Goal: Register for event/course

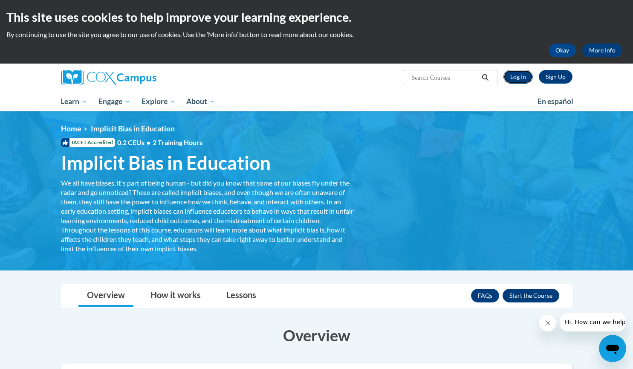
click at [511, 78] on link "Log In" at bounding box center [517, 77] width 29 height 14
click at [560, 80] on link "Sign Up" at bounding box center [556, 77] width 34 height 14
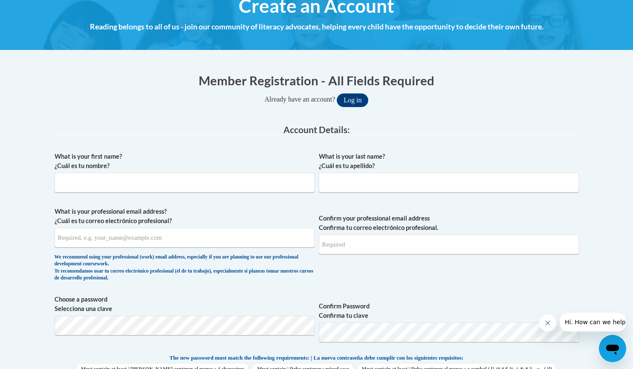
scroll to position [152, 0]
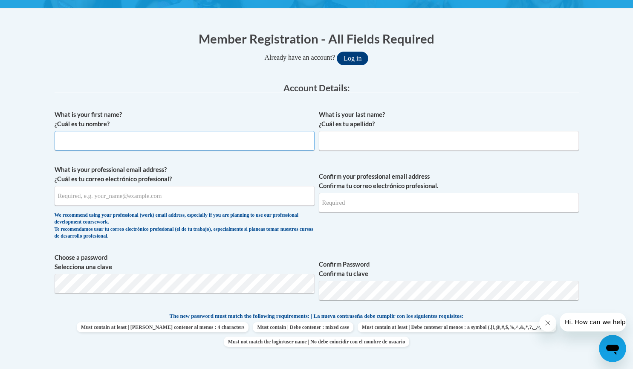
click at [194, 143] on input "What is your first name? ¿Cuál es tu nombre?" at bounding box center [185, 141] width 260 height 20
type input "Shannelle"
type input "Cabrera"
click at [211, 187] on input "What is your professional email address? ¿Cuál es tu correo electrónico profesi…" at bounding box center [185, 196] width 260 height 20
click at [203, 193] on input "What is your professional email address? ¿Cuál es tu correo electrónico profesi…" at bounding box center [185, 196] width 260 height 20
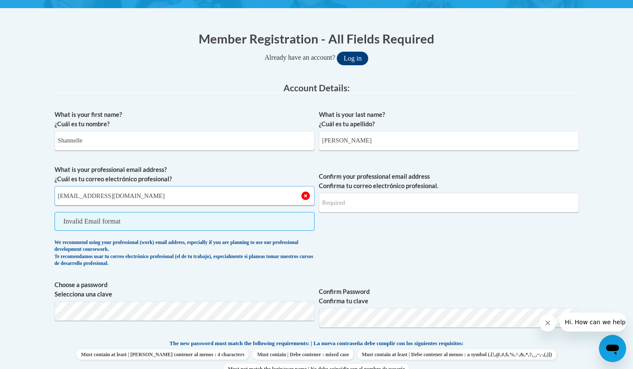
click at [179, 197] on input "e20268255@dekalbschoolsga.org" at bounding box center [185, 196] width 260 height 20
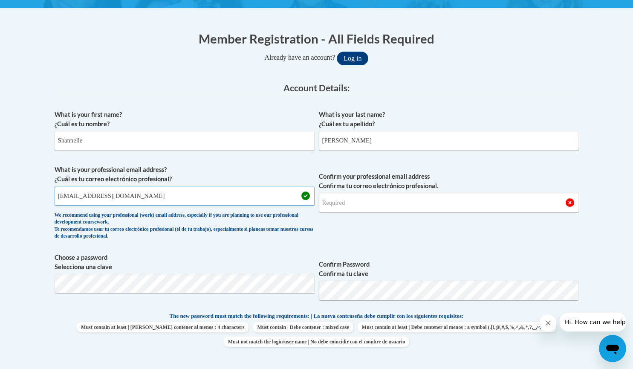
click at [179, 197] on input "e20268255@dekalbschoolsga.org" at bounding box center [185, 196] width 260 height 20
type input "e20268255@dekalbschoolsga.org"
click at [428, 205] on input "Confirm your professional email address Confirma tu correo electrónico profesio…" at bounding box center [449, 203] width 260 height 20
click at [174, 196] on input "e20268255@dekalbschoolsga.org" at bounding box center [185, 196] width 260 height 20
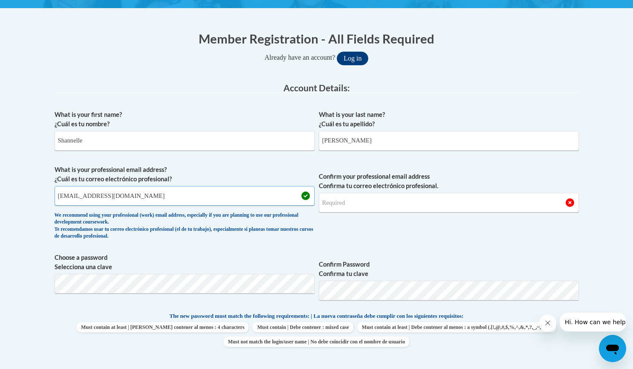
click at [174, 196] on input "e20268255@dekalbschoolsga.org" at bounding box center [185, 196] width 260 height 20
click at [366, 207] on input "Confirm your professional email address Confirma tu correo electrónico profesio…" at bounding box center [449, 203] width 260 height 20
type input "e20268255@dekalbschoolsga.org"
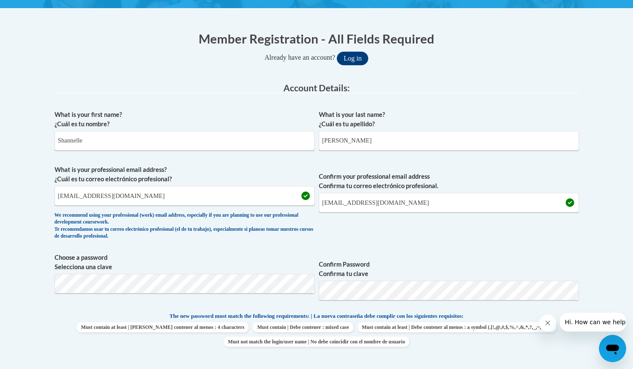
click at [411, 275] on label "Confirm Password Confirma tu clave" at bounding box center [449, 269] width 260 height 19
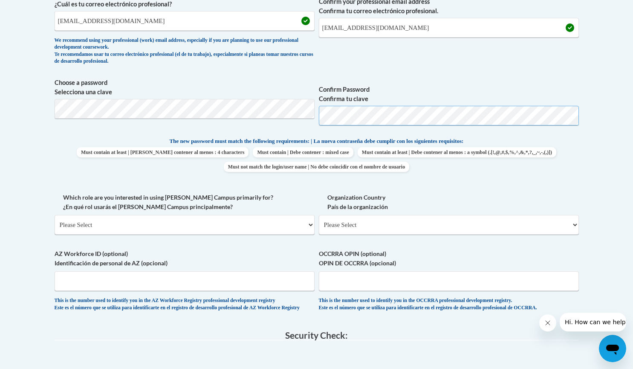
scroll to position [342, 0]
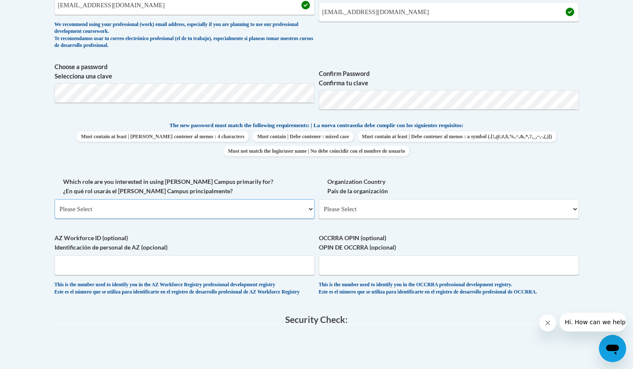
click at [139, 207] on select "Please Select College/University | Colegio/Universidad Community/Nonprofit Part…" at bounding box center [185, 209] width 260 height 20
select select "fbf2d438-af2f-41f8-98f1-81c410e29de3"
click at [55, 199] on select "Please Select College/University | Colegio/Universidad Community/Nonprofit Part…" at bounding box center [185, 209] width 260 height 20
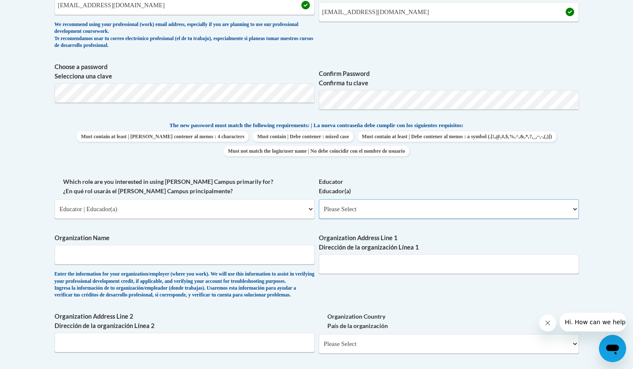
click at [395, 207] on select "Please Select Early Learning/Daycare Teacher/Family Home Care Provider | Maestr…" at bounding box center [449, 209] width 260 height 20
select select "d5fdb05a-b36c-4d60-97fa-9afceda7e903"
click at [319, 199] on select "Please Select Early Learning/Daycare Teacher/Family Home Care Provider | Maestr…" at bounding box center [449, 209] width 260 height 20
click at [187, 254] on input "Organization Name" at bounding box center [185, 255] width 260 height 20
click at [342, 265] on input "Organization Address Line 1 Dirección de la organización Línea 1" at bounding box center [449, 264] width 260 height 20
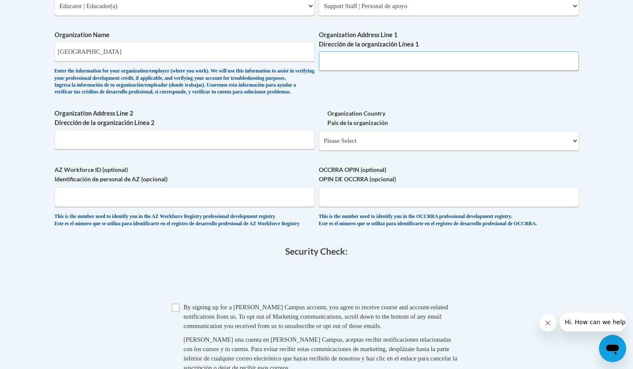
scroll to position [547, 0]
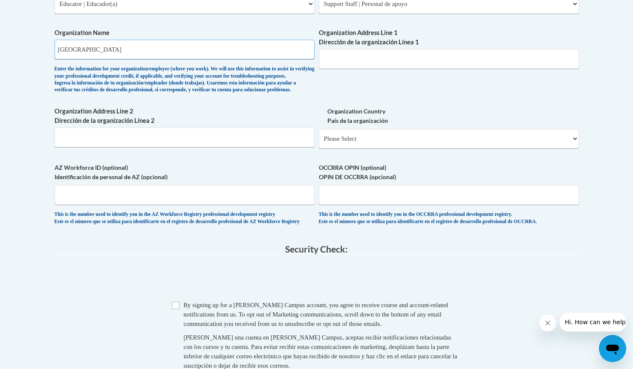
drag, startPoint x: 213, startPoint y: 50, endPoint x: 40, endPoint y: 45, distance: 172.3
click at [40, 45] on body "This site uses cookies to help improve your learning experience. By continuing …" at bounding box center [316, 40] width 633 height 1175
type input "dekalb county school district"
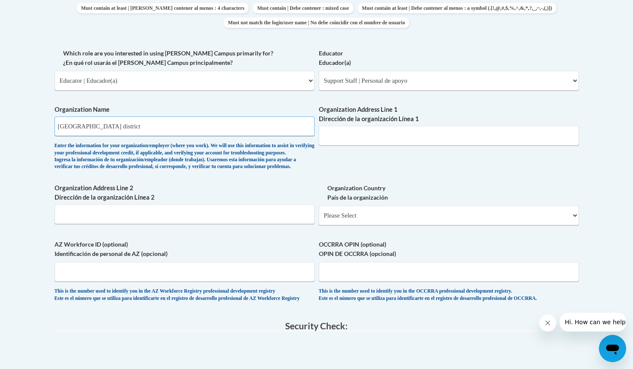
scroll to position [470, 0]
click at [297, 88] on select "Please Select College/University | Colegio/Universidad Community/Nonprofit Part…" at bounding box center [185, 81] width 260 height 20
click at [378, 86] on select "Please Select Early Learning/Daycare Teacher/Family Home Care Provider | Maestr…" at bounding box center [449, 81] width 260 height 20
click at [413, 202] on label "Organization Country País de la organización" at bounding box center [449, 193] width 260 height 19
click at [413, 206] on select "Please Select United States | Estados Unidos Outside of the United States | Fue…" at bounding box center [449, 216] width 260 height 20
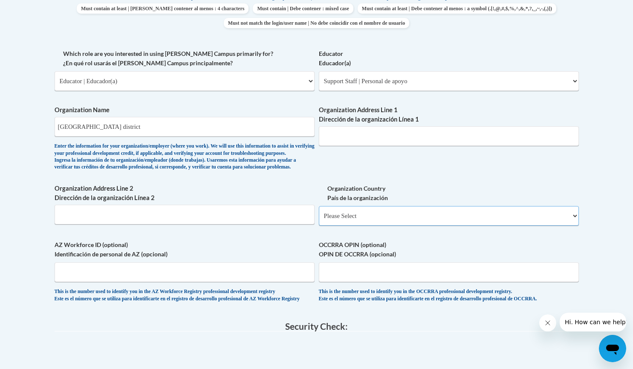
click at [404, 223] on select "Please Select United States | Estados Unidos Outside of the United States | Fue…" at bounding box center [449, 216] width 260 height 20
select select "ad49bcad-a171-4b2e-b99c-48b446064914"
click at [319, 220] on select "Please Select United States | Estados Unidos Outside of the United States | Fue…" at bounding box center [449, 216] width 260 height 20
select select
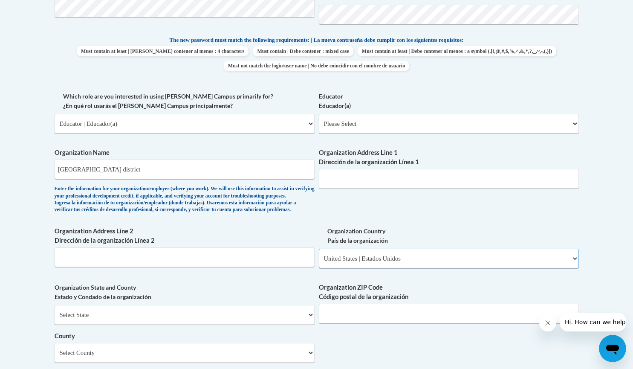
scroll to position [427, 0]
drag, startPoint x: 188, startPoint y: 171, endPoint x: 18, endPoint y: 153, distance: 170.6
click at [18, 153] on body "This site uses cookies to help improve your learning experience. By continuing …" at bounding box center [316, 208] width 633 height 1270
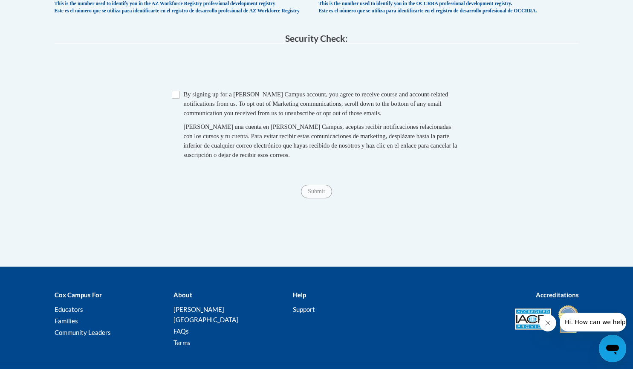
scroll to position [857, 0]
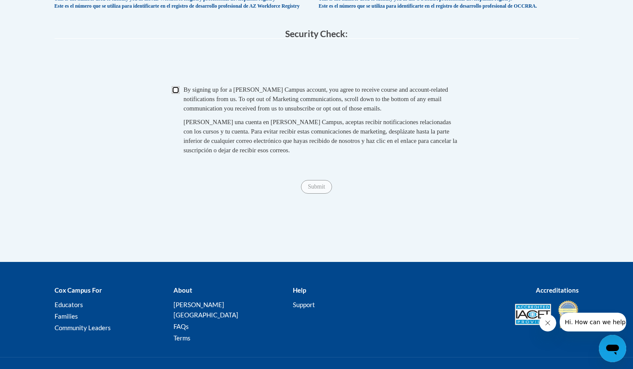
click at [173, 94] on input "Checkbox" at bounding box center [176, 90] width 8 height 8
checkbox input "true"
click at [318, 194] on input "Submit" at bounding box center [316, 187] width 31 height 14
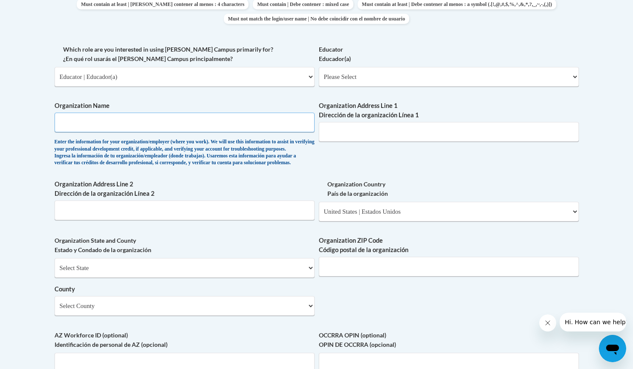
scroll to position [470, 0]
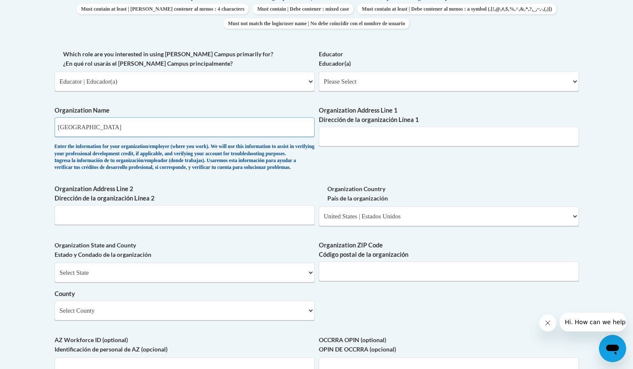
type input "Dekalb county school district"
click at [359, 140] on input "Organization Address Line 1 Dirección de la organización Línea 1" at bounding box center [449, 137] width 260 height 20
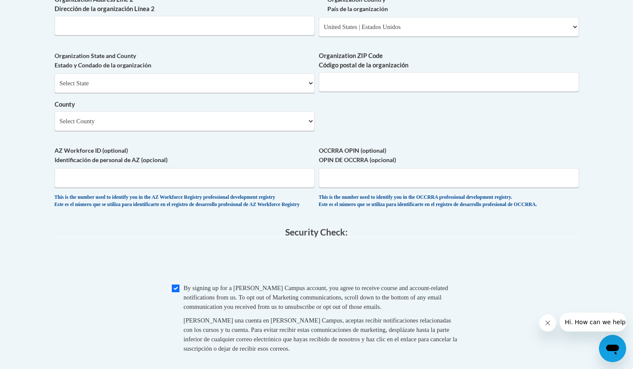
scroll to position [656, 0]
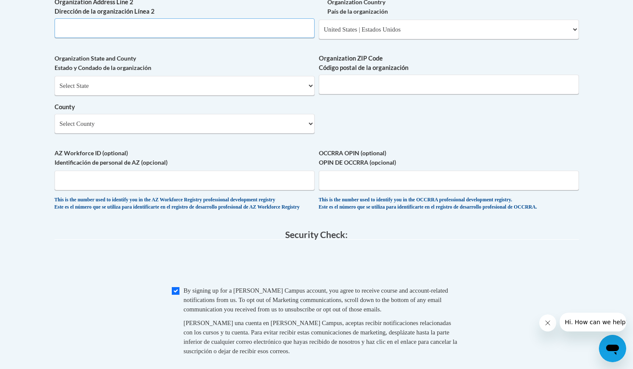
click at [160, 38] on input "Organization Address Line 2 Dirección de la organización Línea 2" at bounding box center [185, 28] width 260 height 20
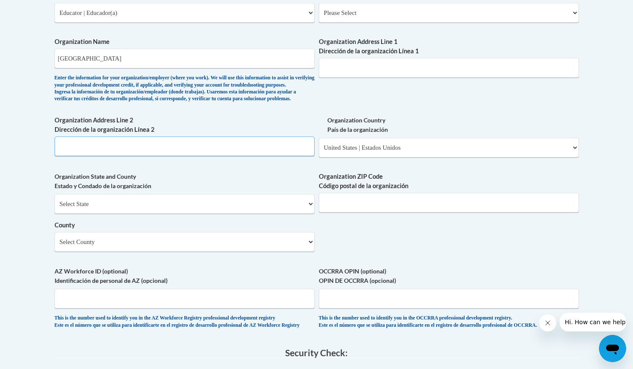
scroll to position [538, 0]
click at [365, 73] on input "Organization Address Line 1 Dirección de la organización Línea 1" at bounding box center [449, 68] width 260 height 20
paste input "1701 Mountain Industrial Blvd"
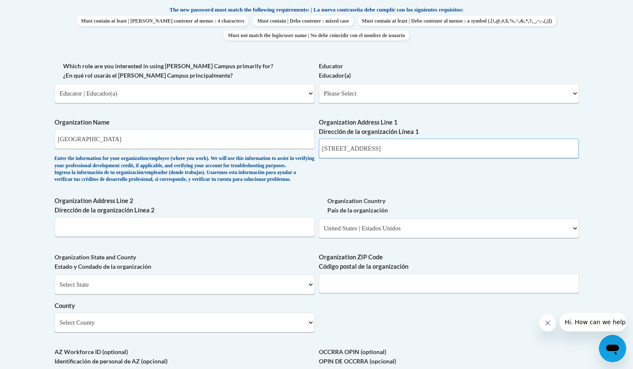
scroll to position [457, 0]
type input "1701 Mountain Industrial Blvd"
click at [362, 101] on select "Please Select Early Learning/Daycare Teacher/Family Home Care Provider | Maestr…" at bounding box center [449, 94] width 260 height 20
select select "d5fdb05a-b36c-4d60-97fa-9afceda7e903"
click at [319, 84] on select "Please Select Early Learning/Daycare Teacher/Family Home Care Provider | Maestr…" at bounding box center [449, 94] width 260 height 20
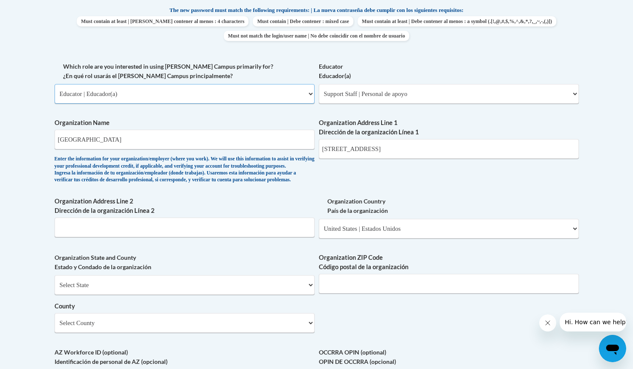
click at [207, 93] on select "Please Select College/University | Colegio/Universidad Community/Nonprofit Part…" at bounding box center [185, 94] width 260 height 20
click at [296, 93] on select "Please Select College/University | Colegio/Universidad Community/Nonprofit Part…" at bounding box center [185, 94] width 260 height 20
click at [279, 92] on select "Please Select College/University | Colegio/Universidad Community/Nonprofit Part…" at bounding box center [185, 94] width 260 height 20
click at [615, 71] on body "This site uses cookies to help improve your learning experience. By continuing …" at bounding box center [316, 178] width 633 height 1270
click at [470, 98] on select "Please Select Early Learning/Daycare Teacher/Family Home Care Provider | Maestr…" at bounding box center [449, 94] width 260 height 20
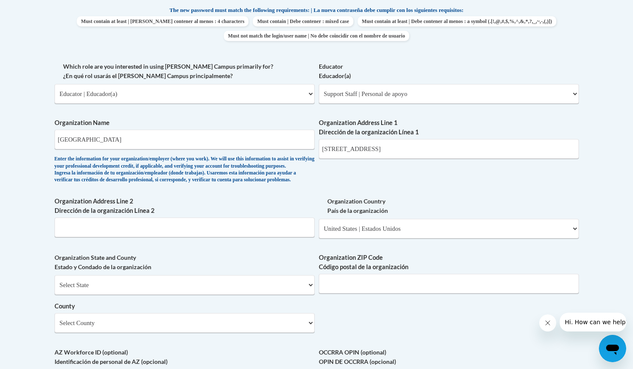
click at [618, 59] on body "This site uses cookies to help improve your learning experience. By continuing …" at bounding box center [316, 178] width 633 height 1270
click at [475, 103] on select "Please Select Early Learning/Daycare Teacher/Family Home Care Provider | Maestr…" at bounding box center [449, 94] width 260 height 20
click at [20, 246] on body "This site uses cookies to help improve your learning experience. By continuing …" at bounding box center [316, 178] width 633 height 1270
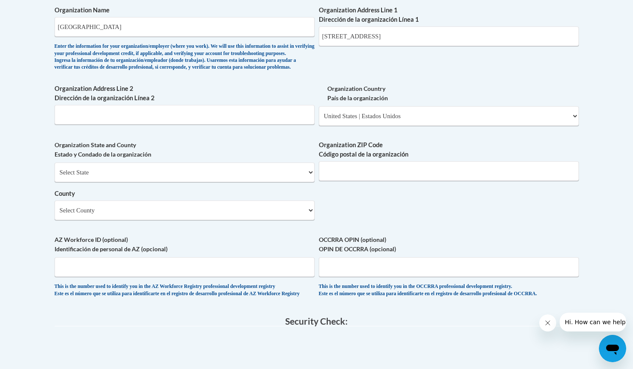
scroll to position [571, 0]
click at [245, 180] on select "Select State Alabama Alaska Arizona Arkansas California Colorado Connecticut De…" at bounding box center [185, 172] width 260 height 20
select select "Georgia"
click at [55, 175] on select "Select State Alabama Alaska Arizona Arkansas California Colorado Connecticut De…" at bounding box center [185, 172] width 260 height 20
click at [171, 216] on select "County" at bounding box center [185, 209] width 260 height 20
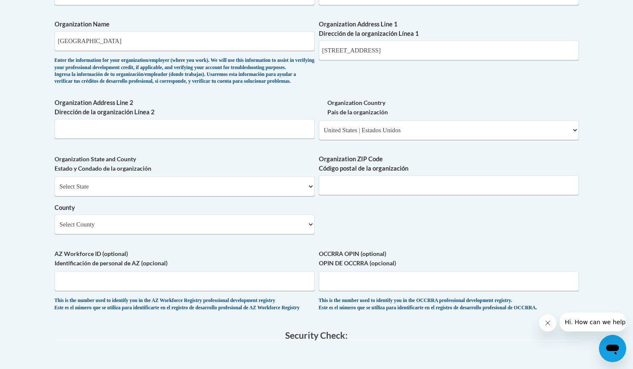
scroll to position [555, 0]
click at [411, 195] on input "Organization ZIP Code Código postal de la organización" at bounding box center [449, 186] width 260 height 20
type input "30086"
click at [411, 231] on div "What is your first name? ¿Cuál es tu nombre? Shannelle What is your last name? …" at bounding box center [317, 11] width 524 height 618
click at [107, 196] on select "Select State Alabama Alaska Arizona Arkansas California Colorado Connecticut De…" at bounding box center [185, 187] width 260 height 20
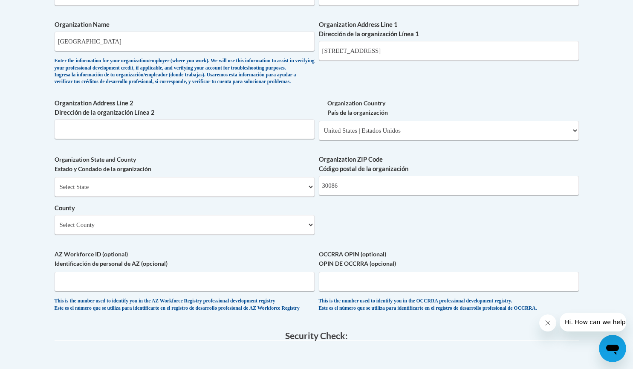
click at [118, 213] on label "County" at bounding box center [185, 207] width 260 height 9
click at [118, 220] on select "Select County Appling Atkinson Bacon Baker Baldwin Banks Barrow Bartow Ben Hill…" at bounding box center [185, 225] width 260 height 20
click at [135, 234] on select "Select County Appling Atkinson Bacon Baker Baldwin Banks Barrow Bartow Ben Hill…" at bounding box center [185, 225] width 260 height 20
select select "DeKalb"
click at [55, 228] on select "Select County Appling Atkinson Bacon Baker Baldwin Banks Barrow Bartow Ben Hill…" at bounding box center [185, 225] width 260 height 20
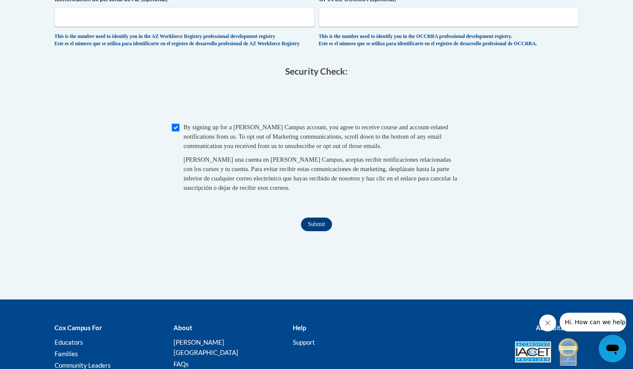
scroll to position [820, 0]
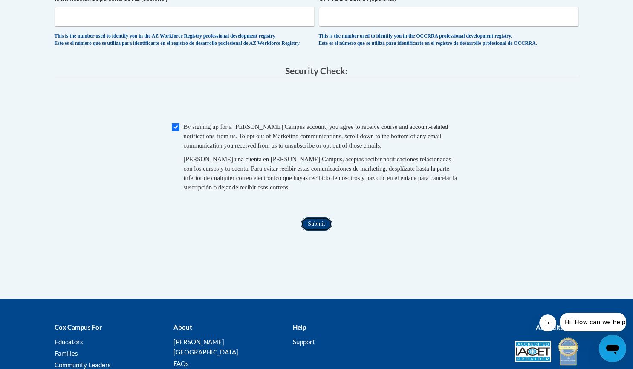
click at [326, 231] on input "Submit" at bounding box center [316, 224] width 31 height 14
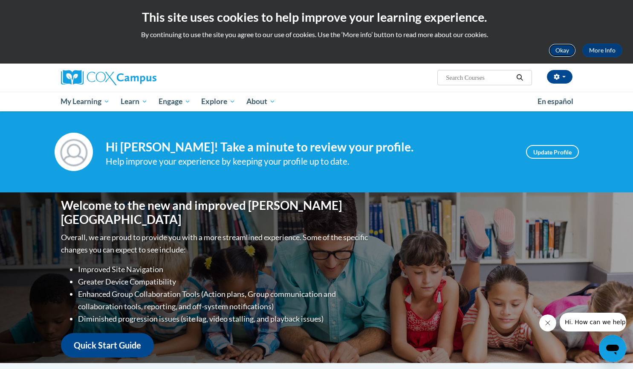
click at [569, 47] on button "Okay" at bounding box center [562, 50] width 27 height 14
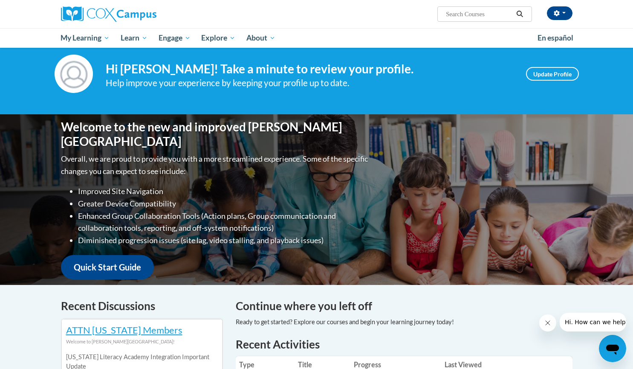
scroll to position [16, 0]
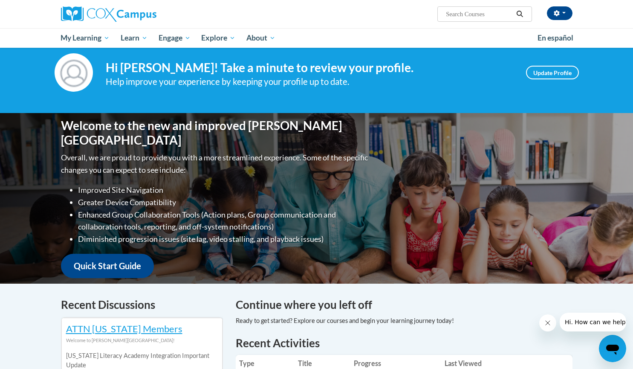
click at [463, 16] on input "Search..." at bounding box center [479, 14] width 68 height 10
paste input "“Implicit Bias”"
click at [448, 13] on input "“Implicit Bias" at bounding box center [479, 14] width 68 height 10
type input "Implicit Bias"
click at [519, 12] on icon "Search" at bounding box center [520, 14] width 8 height 6
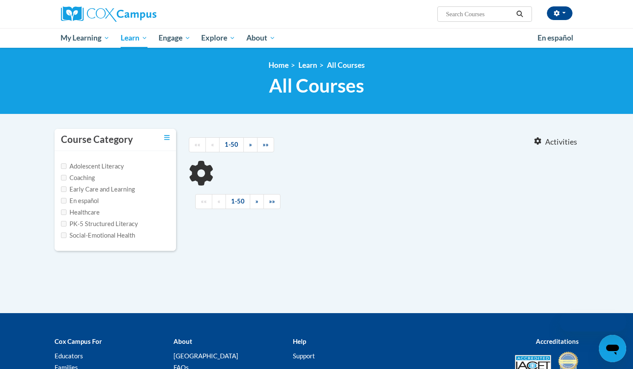
type input "Implicit Bias"
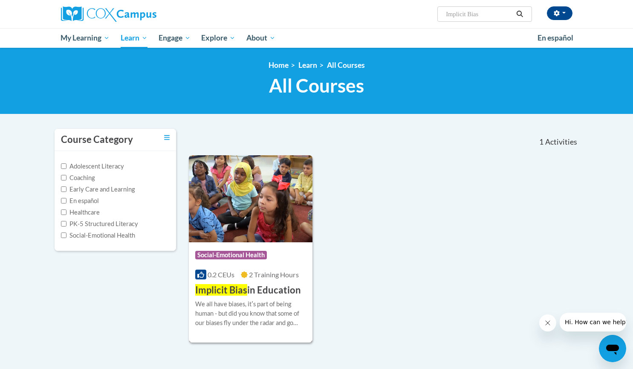
click at [240, 196] on img at bounding box center [251, 198] width 124 height 87
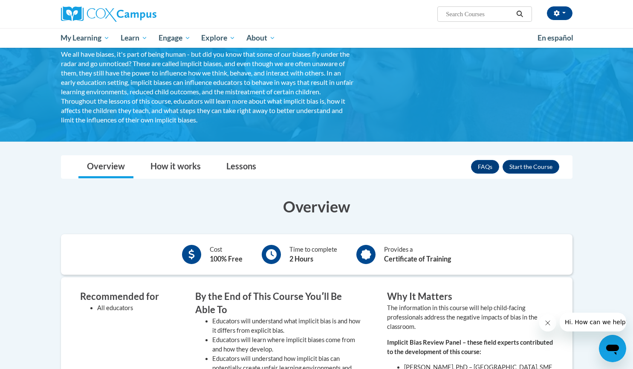
scroll to position [64, 0]
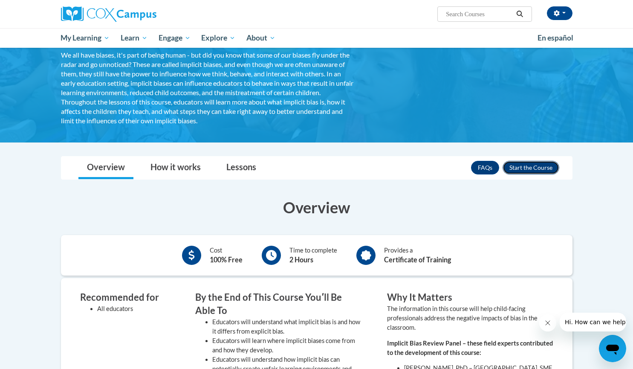
click at [541, 170] on button "Enroll" at bounding box center [531, 168] width 57 height 14
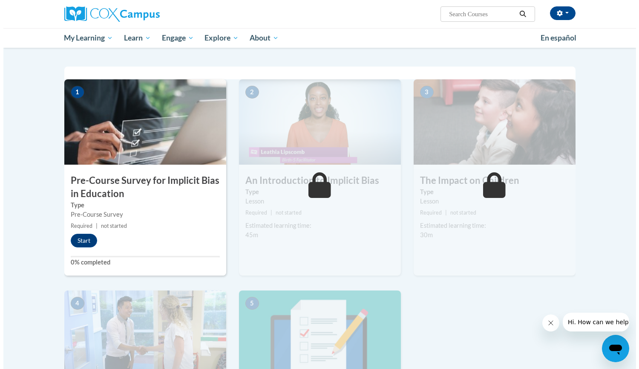
scroll to position [156, 0]
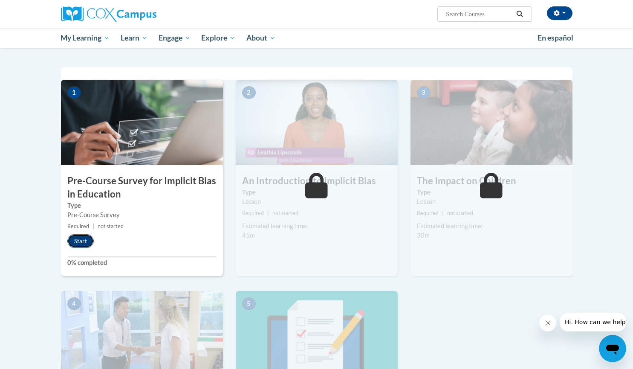
click at [73, 240] on button "Start" at bounding box center [80, 241] width 26 height 14
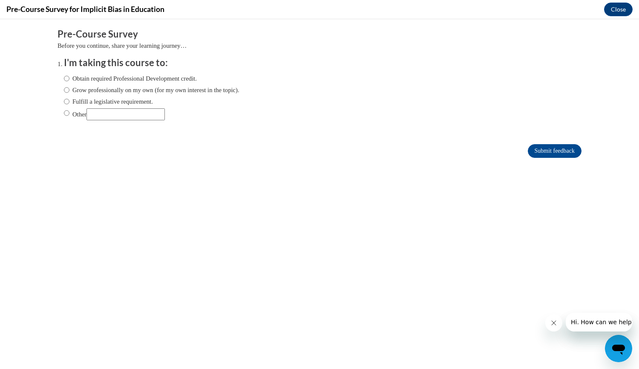
scroll to position [0, 0]
click at [107, 78] on label "Obtain required Professional Development credit." at bounding box center [130, 78] width 133 height 9
click at [69, 78] on input "Obtain required Professional Development credit." at bounding box center [67, 78] width 6 height 9
radio input "true"
click at [546, 150] on input "Submit feedback" at bounding box center [555, 151] width 54 height 14
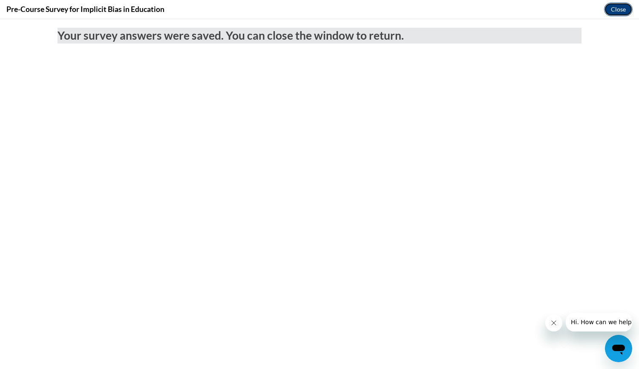
click at [620, 12] on button "Close" at bounding box center [618, 10] width 29 height 14
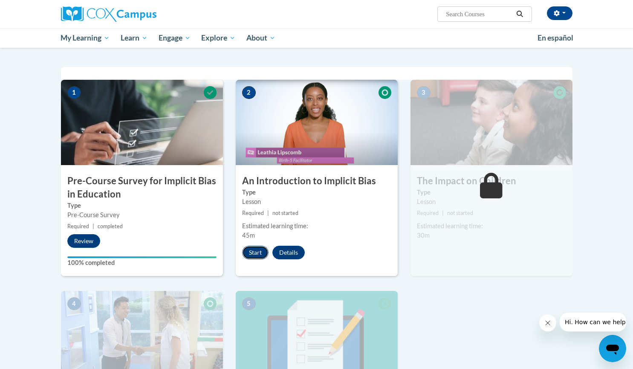
click at [258, 252] on button "Start" at bounding box center [255, 253] width 26 height 14
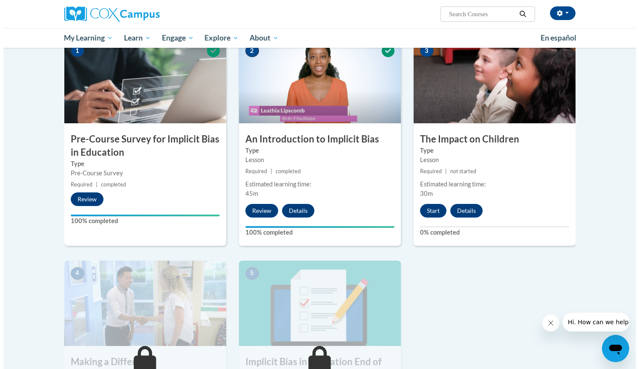
scroll to position [196, 0]
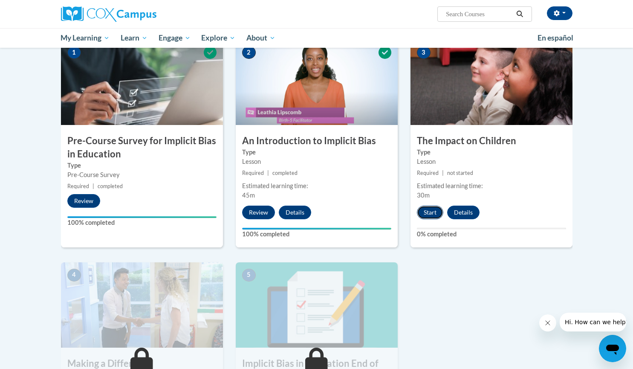
click at [424, 212] on button "Start" at bounding box center [430, 212] width 26 height 14
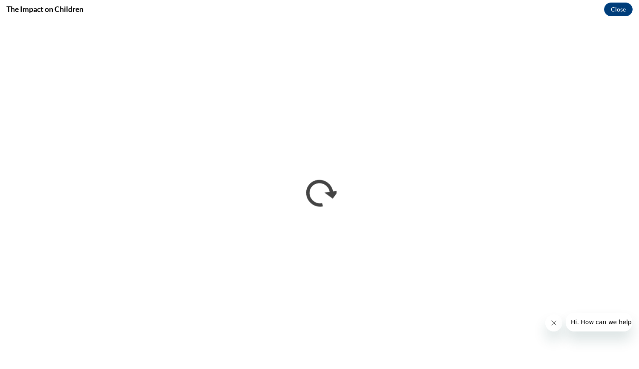
scroll to position [0, 0]
click at [552, 328] on button "Close message from company" at bounding box center [553, 322] width 17 height 17
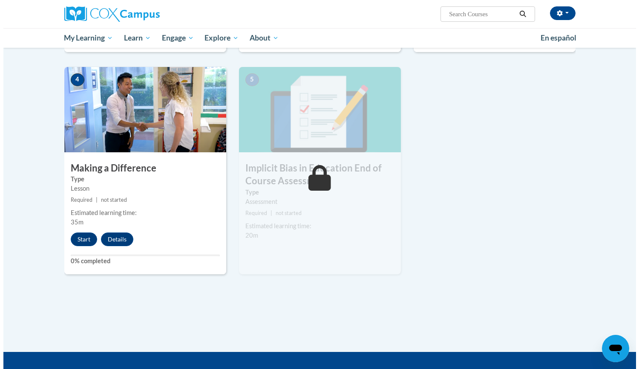
scroll to position [383, 0]
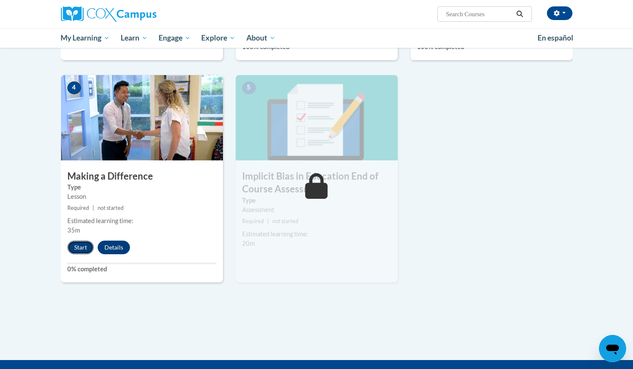
click at [76, 246] on button "Start" at bounding box center [80, 247] width 26 height 14
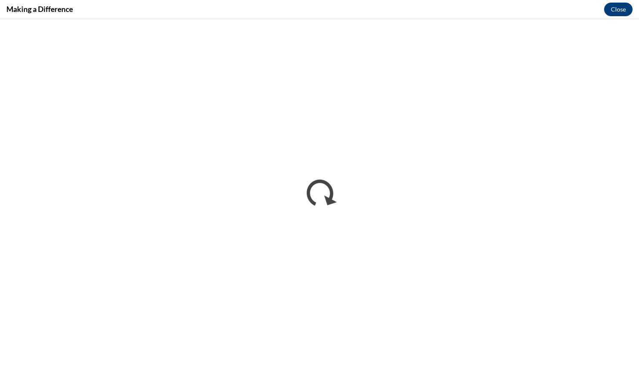
scroll to position [0, 0]
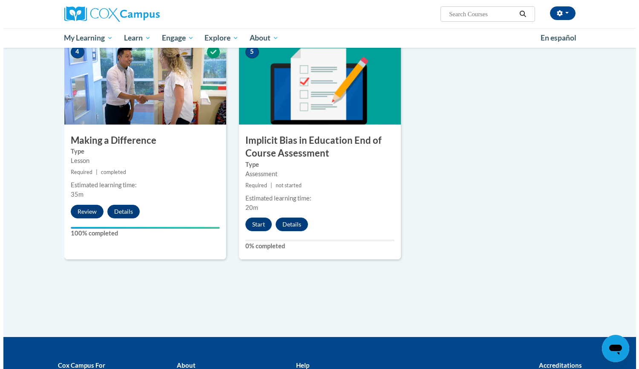
scroll to position [419, 0]
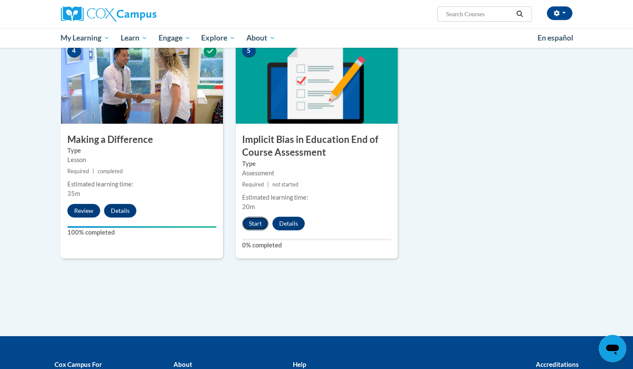
click at [254, 225] on button "Start" at bounding box center [255, 224] width 26 height 14
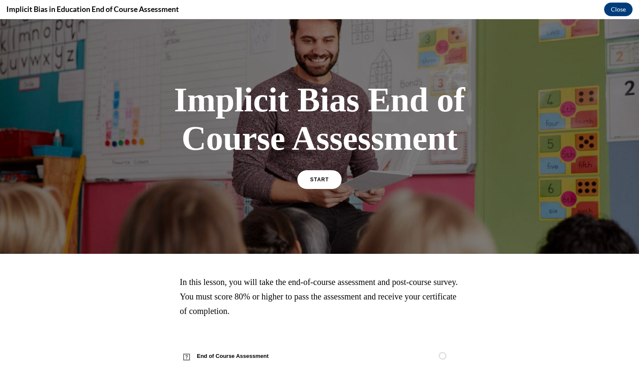
scroll to position [20, 0]
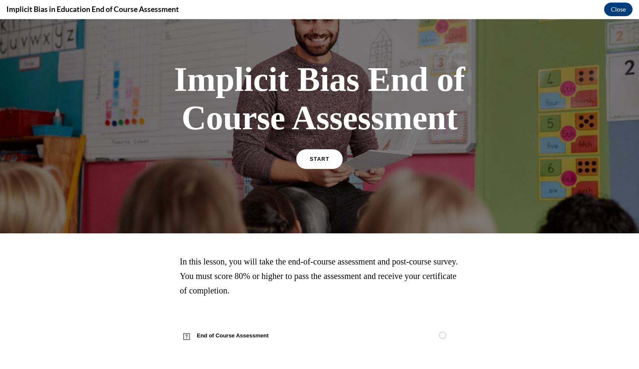
click at [315, 155] on link "START" at bounding box center [319, 159] width 46 height 20
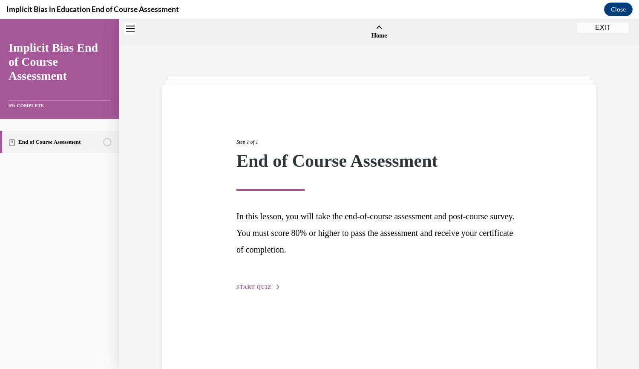
scroll to position [26, 0]
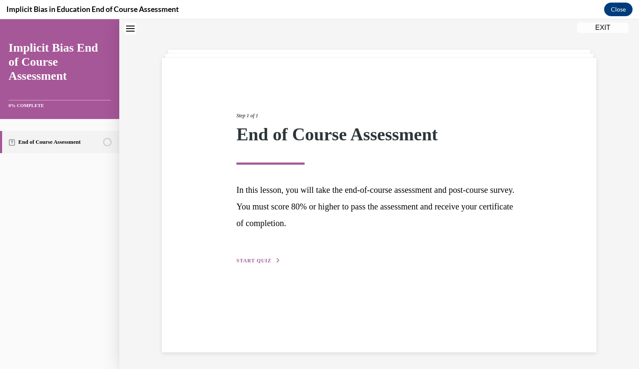
click at [255, 260] on span "START QUIZ" at bounding box center [254, 260] width 35 height 6
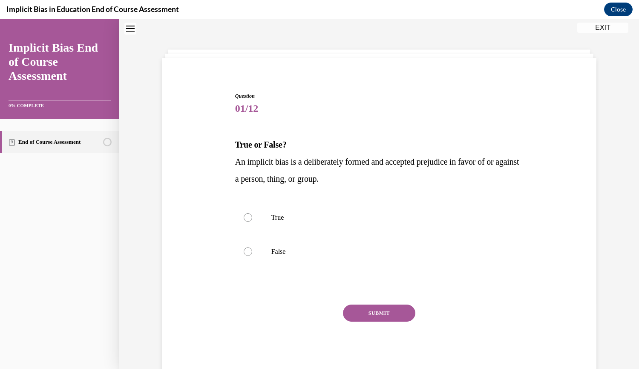
scroll to position [49, 0]
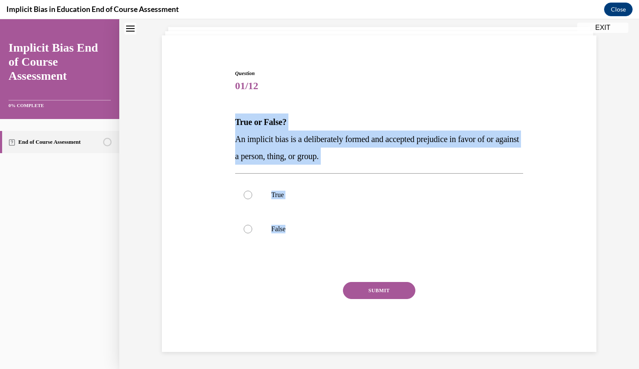
drag, startPoint x: 225, startPoint y: 126, endPoint x: 359, endPoint y: 248, distance: 181.6
click at [359, 248] on div "Question 01/12 True or False? An implicit bias is a deliberately formed and acc…" at bounding box center [379, 198] width 439 height 308
copy div "True or False? An implicit bias is a deliberately formed and accepted prejudice…"
click at [260, 228] on label "False" at bounding box center [379, 229] width 289 height 34
click at [252, 228] on input "False" at bounding box center [248, 229] width 9 height 9
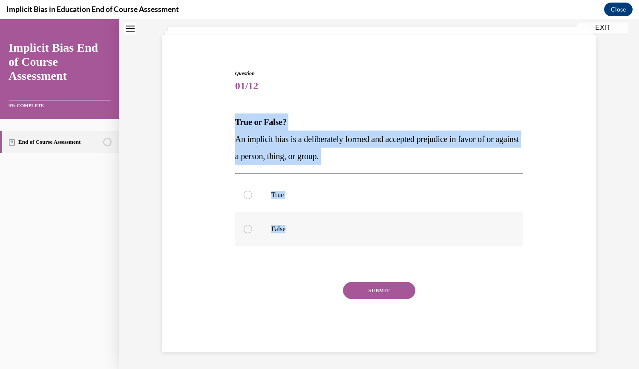
radio input "true"
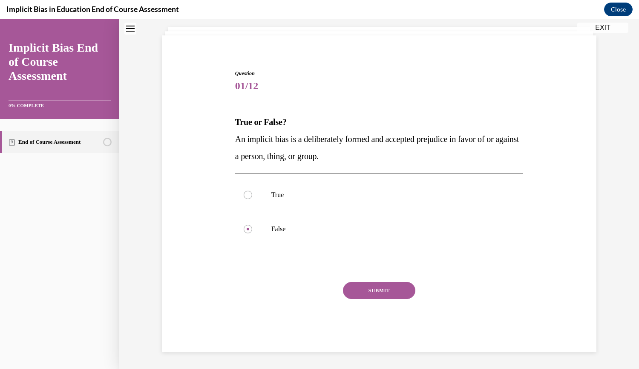
click at [355, 294] on button "SUBMIT" at bounding box center [379, 290] width 72 height 17
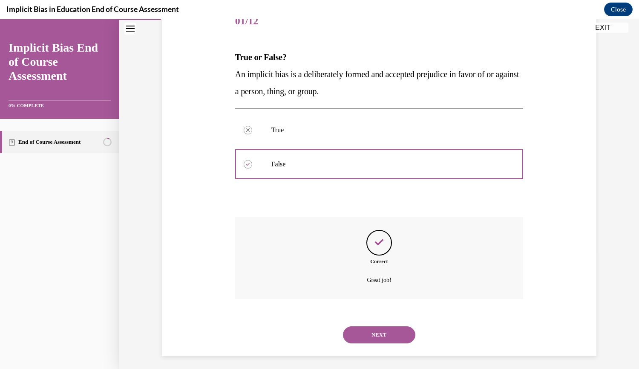
scroll to position [118, 0]
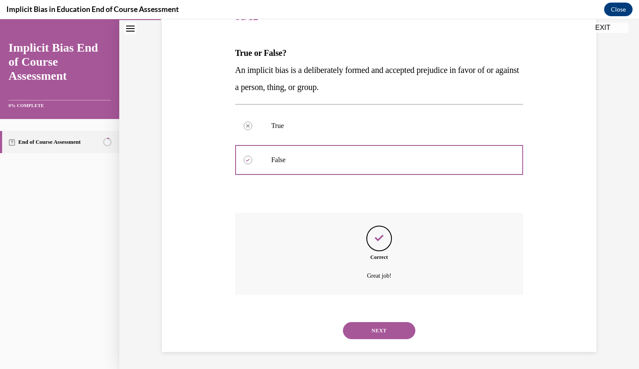
click at [350, 327] on button "NEXT" at bounding box center [379, 330] width 72 height 17
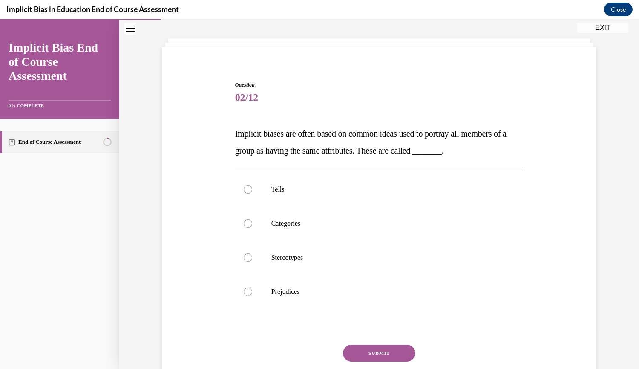
scroll to position [51, 0]
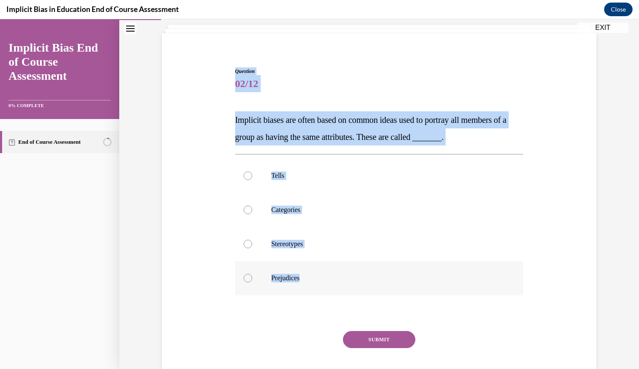
drag, startPoint x: 226, startPoint y: 63, endPoint x: 381, endPoint y: 281, distance: 267.5
click at [381, 281] on div "Question 02/12 Implicit biases are often based on common ideas used to portray …" at bounding box center [379, 221] width 439 height 359
copy div "Question 02/12 Implicit biases are often based on common ideas used to portray …"
click at [332, 257] on label "Stereotypes" at bounding box center [379, 244] width 289 height 34
click at [252, 248] on input "Stereotypes" at bounding box center [248, 244] width 9 height 9
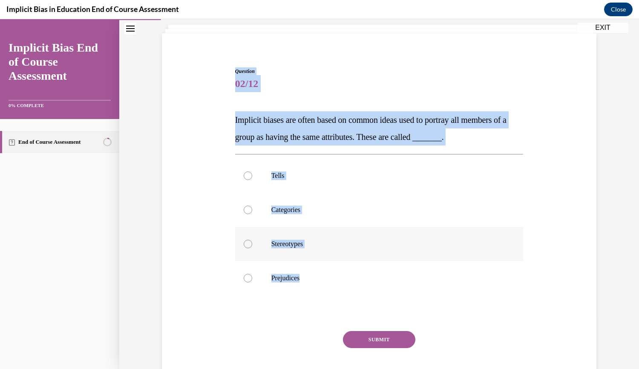
radio input "true"
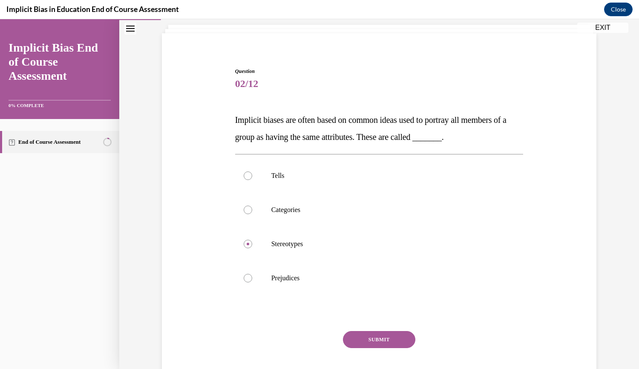
click at [360, 344] on button "SUBMIT" at bounding box center [379, 339] width 72 height 17
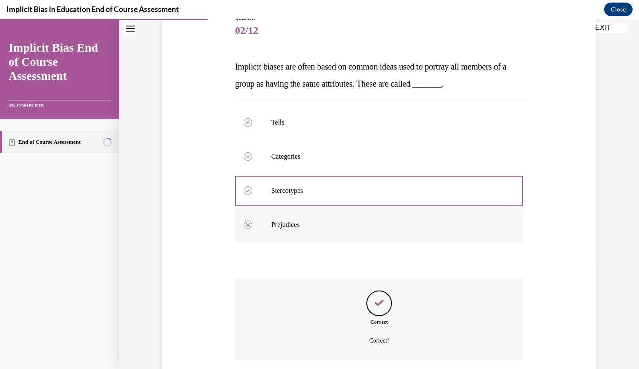
scroll to position [106, 0]
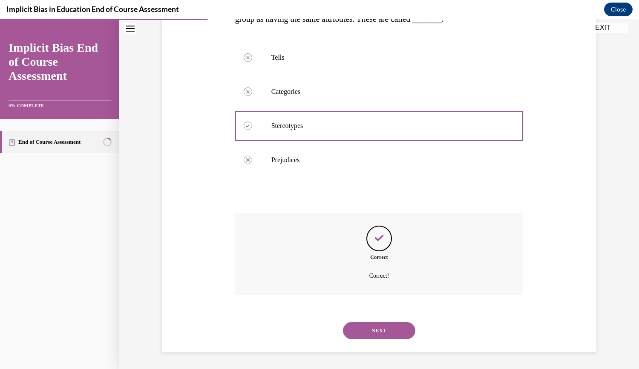
click at [373, 332] on button "NEXT" at bounding box center [379, 330] width 72 height 17
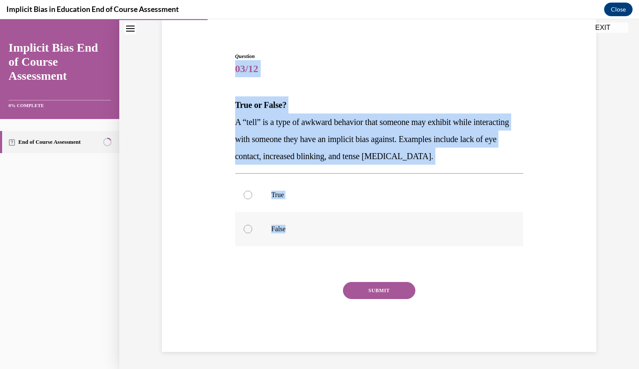
drag, startPoint x: 225, startPoint y: 61, endPoint x: 351, endPoint y: 223, distance: 205.0
click at [351, 223] on div "Question 03/12 True or False? A “tell” is a type of awkward behavior that someo…" at bounding box center [379, 189] width 439 height 325
copy div "03/12 True or False? A “tell” is a type of awkward behavior that someone may ex…"
click at [261, 194] on label "True" at bounding box center [379, 195] width 289 height 34
click at [252, 194] on input "True" at bounding box center [248, 195] width 9 height 9
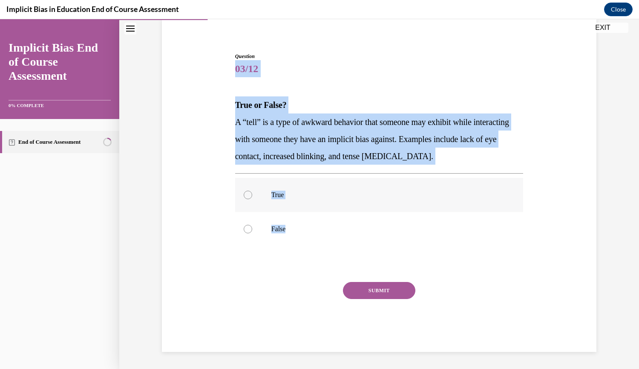
radio input "true"
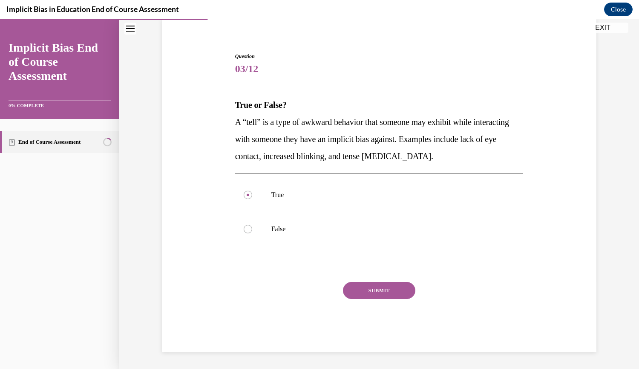
click at [346, 283] on button "SUBMIT" at bounding box center [379, 290] width 72 height 17
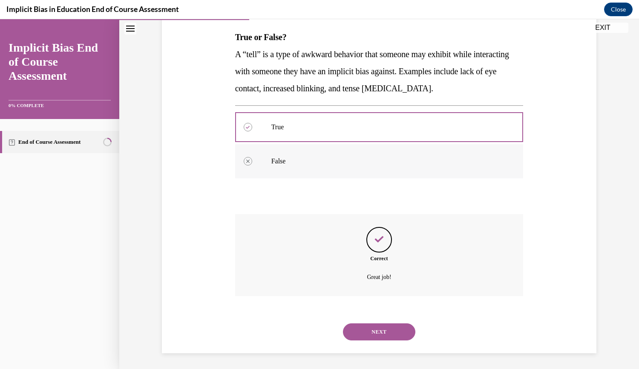
scroll to position [135, 0]
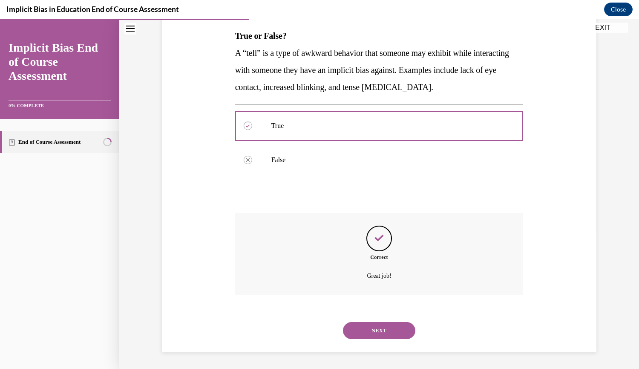
click at [394, 328] on button "NEXT" at bounding box center [379, 330] width 72 height 17
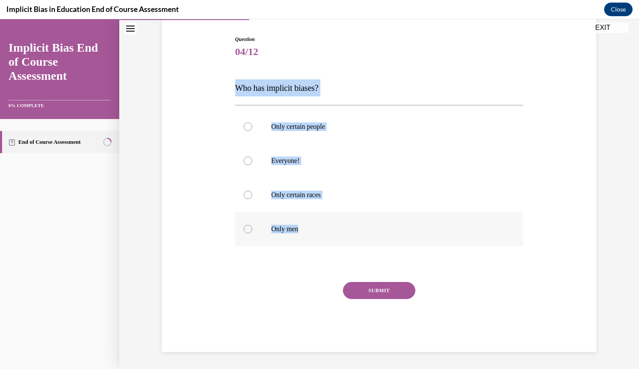
drag, startPoint x: 225, startPoint y: 80, endPoint x: 354, endPoint y: 234, distance: 200.7
click at [354, 234] on div "Question 04/12 Who has implicit biases? Only certain people Everyone! Only cert…" at bounding box center [379, 181] width 439 height 342
copy div "Who has implicit biases? Only certain people Everyone! Only certain races Only …"
click at [361, 67] on div "Question 04/12 Who has implicit biases? Only certain people Everyone! Only cert…" at bounding box center [379, 193] width 289 height 316
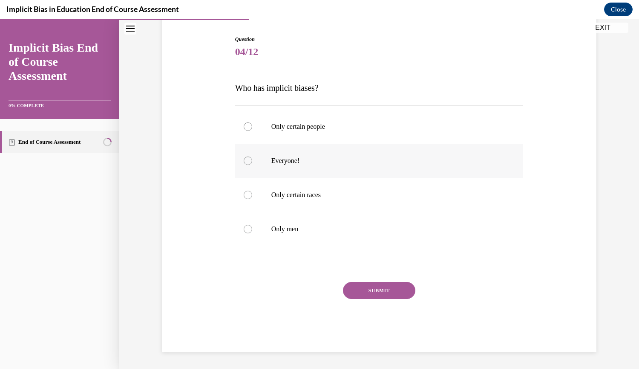
click at [292, 160] on p "Everyone!" at bounding box center [387, 160] width 231 height 9
click at [252, 160] on input "Everyone!" at bounding box center [248, 160] width 9 height 9
radio input "true"
click at [358, 286] on button "SUBMIT" at bounding box center [379, 290] width 72 height 17
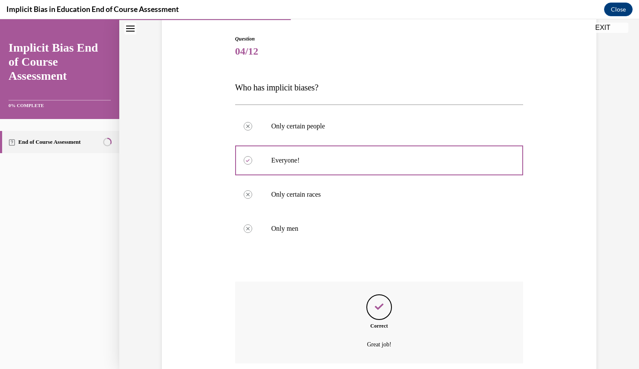
scroll to position [152, 0]
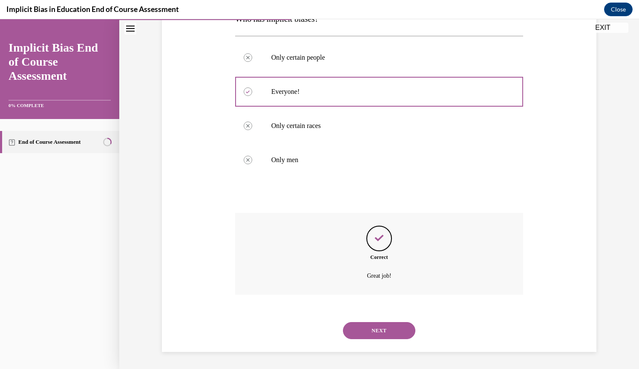
click at [375, 328] on button "NEXT" at bounding box center [379, 330] width 72 height 17
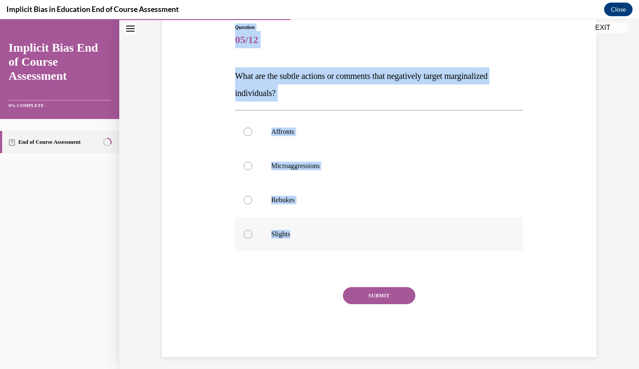
drag, startPoint x: 231, startPoint y: 30, endPoint x: 382, endPoint y: 222, distance: 244.6
click at [382, 222] on div "Question 05/12 What are the subtle actions or comments that negatively target m…" at bounding box center [379, 184] width 293 height 346
copy div "Question 05/12 What are the subtle actions or comments that negatively target m…"
click at [314, 166] on p "Microaggressions" at bounding box center [387, 166] width 231 height 9
click at [252, 166] on input "Microaggressions" at bounding box center [248, 166] width 9 height 9
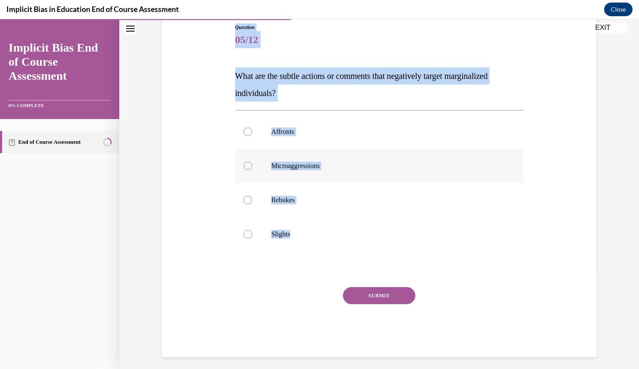
radio input "true"
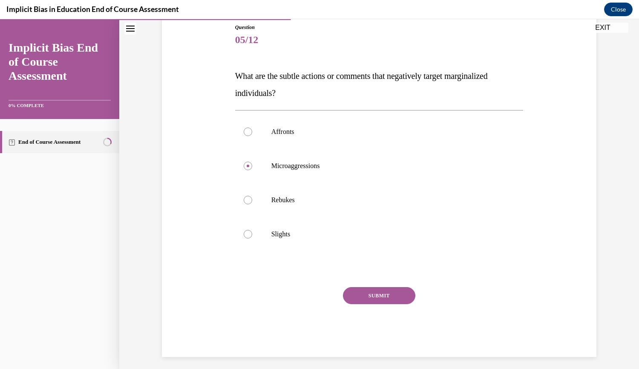
click at [393, 289] on button "SUBMIT" at bounding box center [379, 295] width 72 height 17
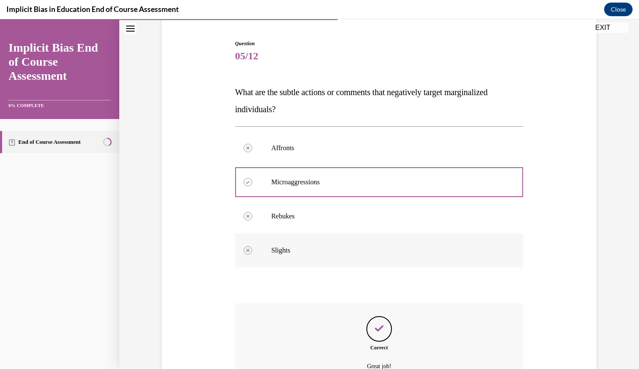
scroll to position [79, 0]
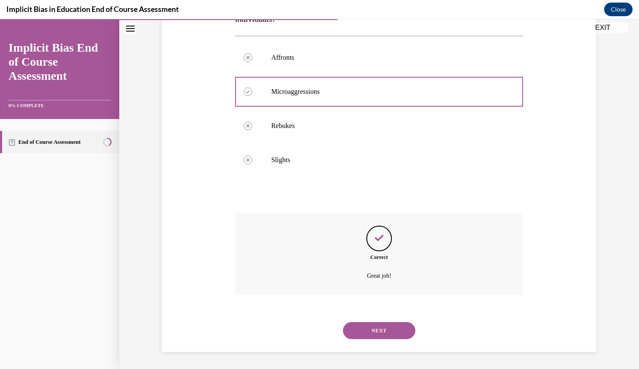
click at [379, 329] on button "NEXT" at bounding box center [379, 330] width 72 height 17
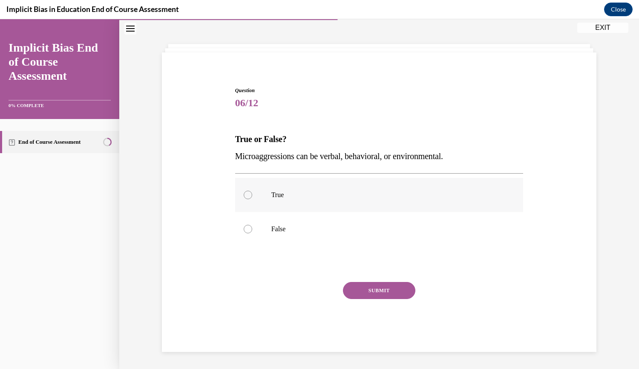
click at [237, 193] on label "True" at bounding box center [379, 195] width 289 height 34
click at [244, 193] on input "True" at bounding box center [248, 195] width 9 height 9
radio input "true"
click at [394, 291] on button "SUBMIT" at bounding box center [379, 290] width 72 height 17
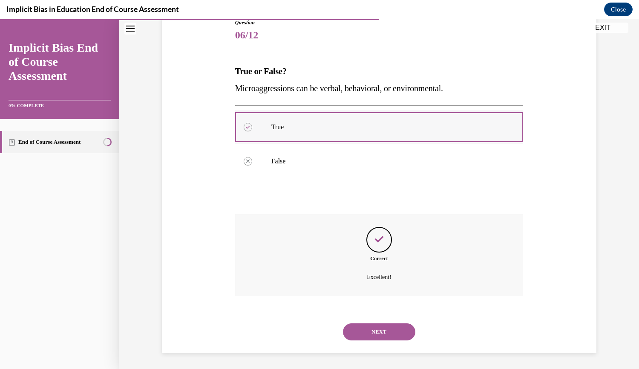
scroll to position [101, 0]
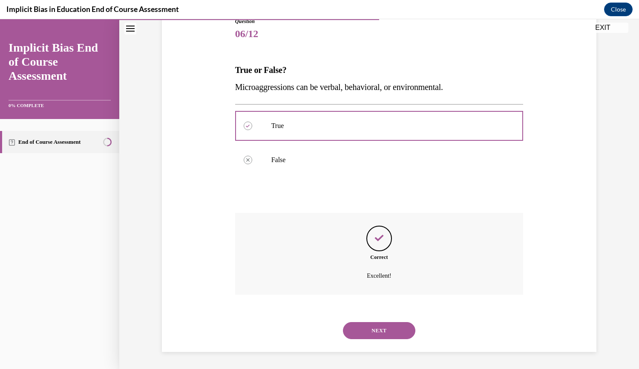
click at [357, 335] on button "NEXT" at bounding box center [379, 330] width 72 height 17
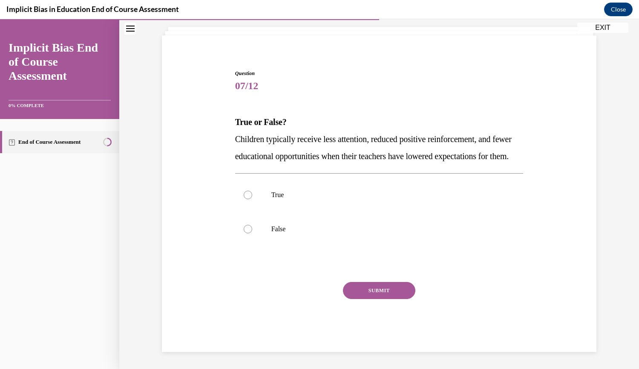
scroll to position [66, 0]
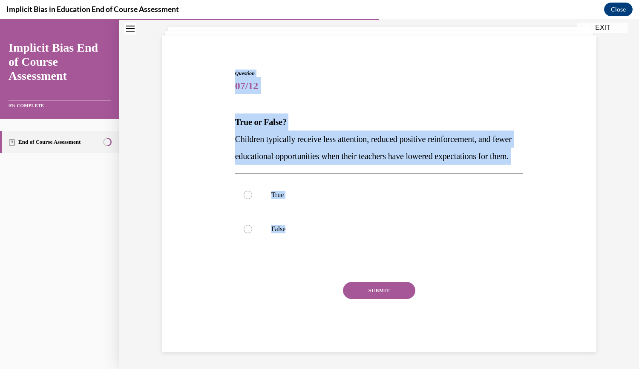
drag, startPoint x: 221, startPoint y: 58, endPoint x: 392, endPoint y: 248, distance: 255.0
click at [392, 248] on div "Question 07/12 True or False? Children typically receive less attention, reduce…" at bounding box center [379, 198] width 439 height 308
copy div "Question 07/12 True or False? Children typically receive less attention, reduce…"
click at [298, 188] on label "True" at bounding box center [379, 195] width 289 height 34
click at [252, 191] on input "True" at bounding box center [248, 195] width 9 height 9
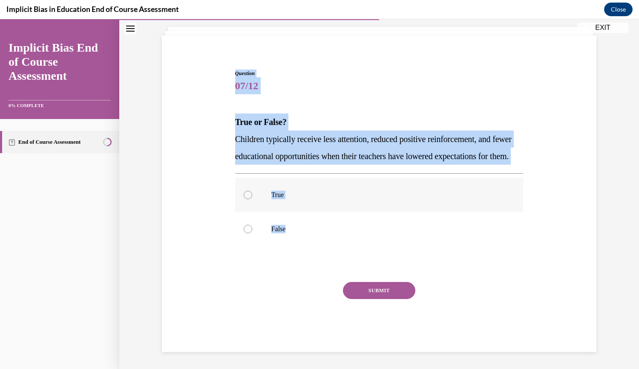
radio input "true"
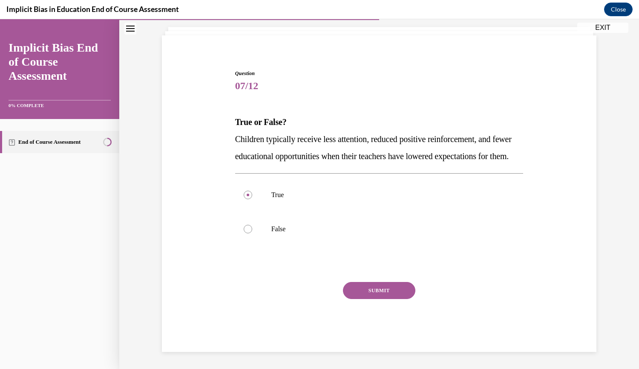
click at [370, 293] on button "SUBMIT" at bounding box center [379, 290] width 72 height 17
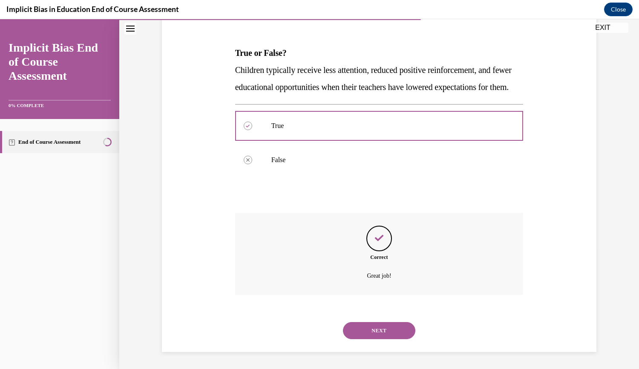
scroll to position [135, 0]
click at [347, 332] on button "NEXT" at bounding box center [379, 330] width 72 height 17
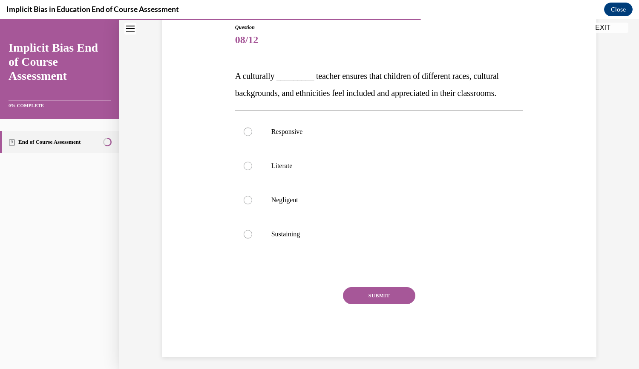
scroll to position [100, 0]
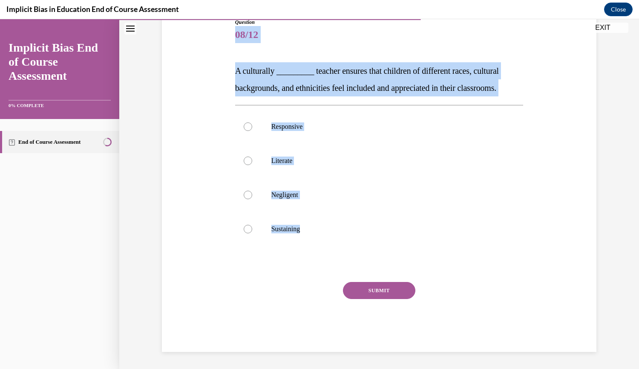
drag, startPoint x: 225, startPoint y: 34, endPoint x: 378, endPoint y: 255, distance: 269.2
click at [378, 255] on div "Question 08/12 A culturally _________ teacher ensures that children of differen…" at bounding box center [379, 172] width 439 height 359
copy div "08/12 A culturally _________ teacher ensures that children of different races, …"
click at [296, 130] on p "Responsive" at bounding box center [387, 126] width 231 height 9
click at [252, 130] on input "Responsive" at bounding box center [248, 126] width 9 height 9
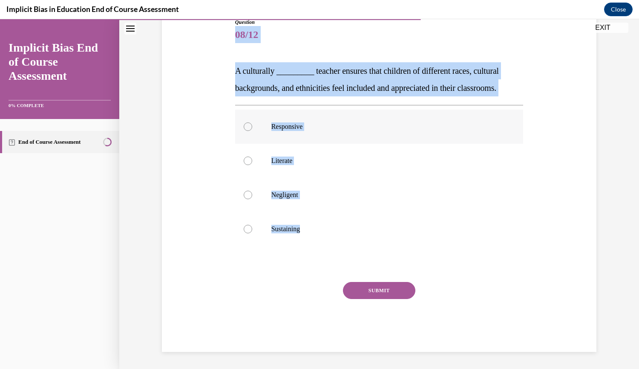
radio input "true"
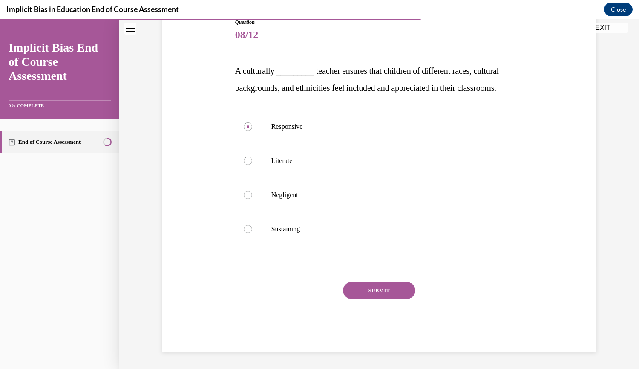
click at [358, 292] on button "SUBMIT" at bounding box center [379, 290] width 72 height 17
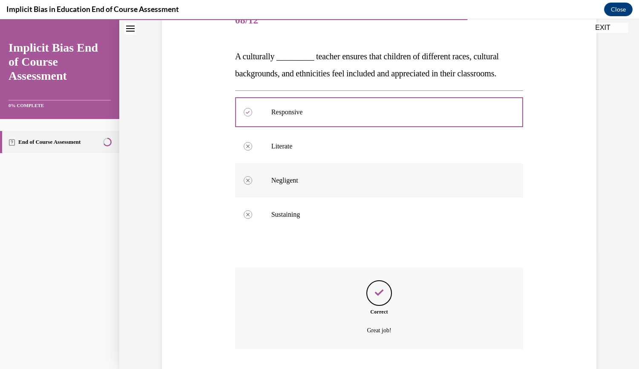
scroll to position [169, 0]
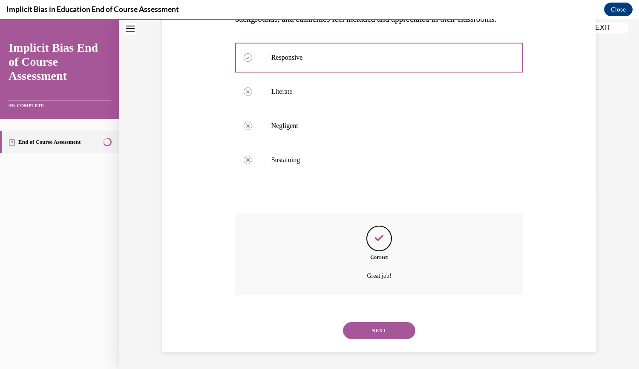
click at [365, 323] on button "NEXT" at bounding box center [379, 330] width 72 height 17
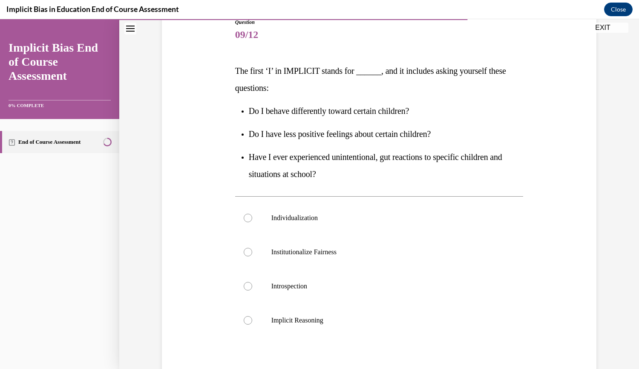
scroll to position [101, 0]
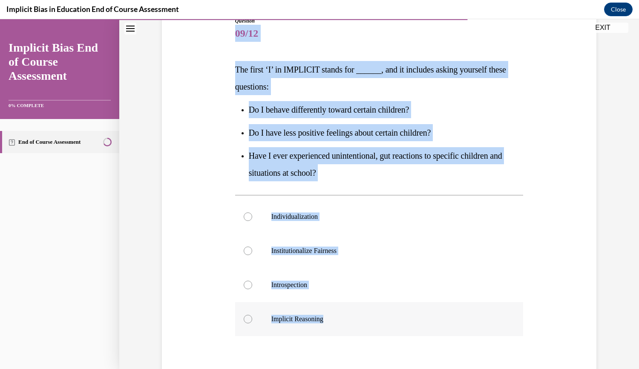
drag, startPoint x: 230, startPoint y: 26, endPoint x: 431, endPoint y: 321, distance: 356.9
click at [431, 321] on div "Question 09/12 The first ‘I’ in IMPLICIT stands for ______, and it includes ask…" at bounding box center [379, 222] width 293 height 437
copy div "09/12 The first ‘I’ in IMPLICIT stands for ______, and it includes asking yours…"
click at [324, 295] on label "Introspection" at bounding box center [379, 285] width 289 height 34
click at [252, 289] on input "Introspection" at bounding box center [248, 284] width 9 height 9
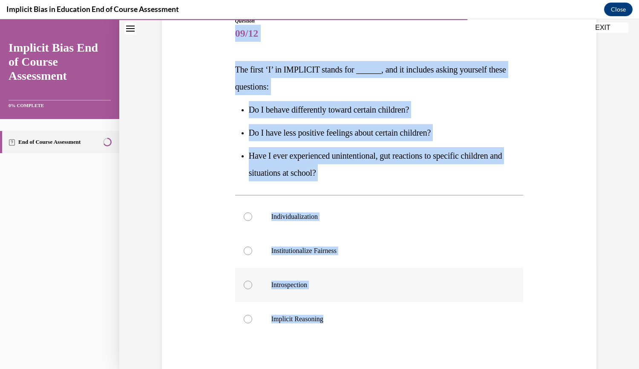
radio input "true"
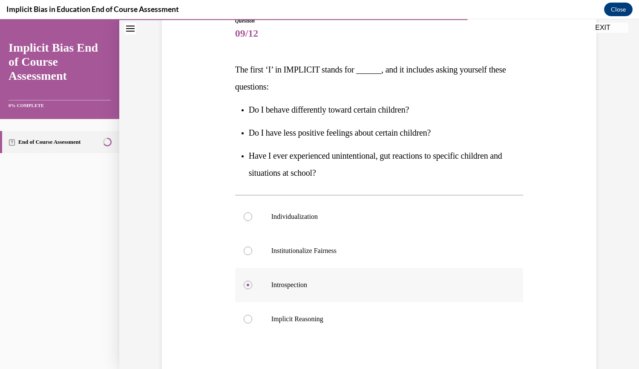
scroll to position [191, 0]
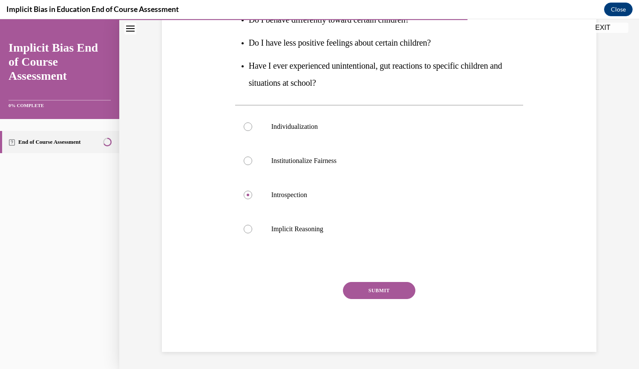
click at [395, 290] on button "SUBMIT" at bounding box center [379, 290] width 72 height 17
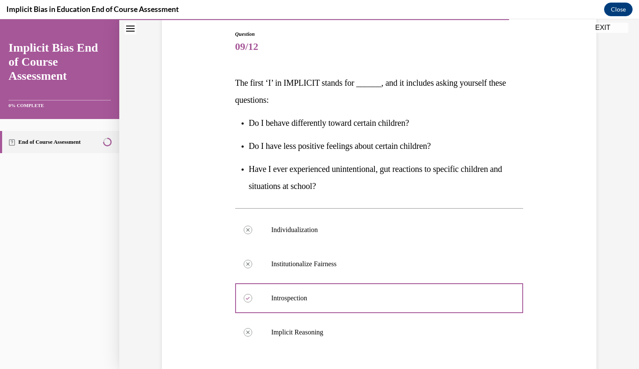
scroll to position [260, 0]
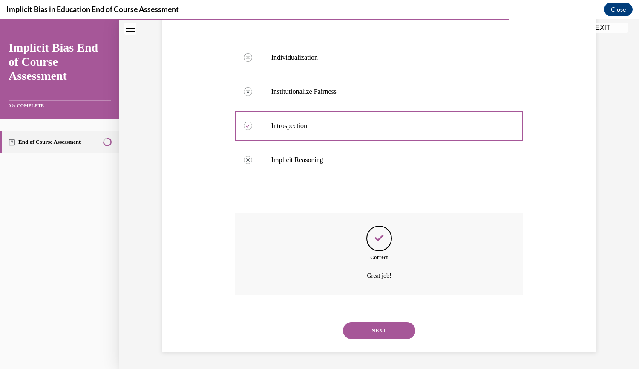
click at [356, 321] on div "NEXT" at bounding box center [379, 330] width 289 height 34
click at [355, 324] on button "NEXT" at bounding box center [379, 330] width 72 height 17
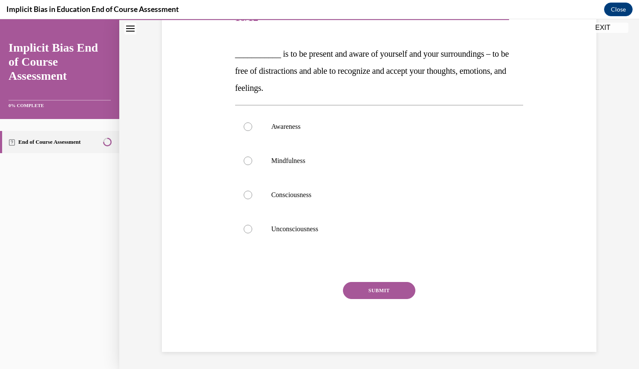
scroll to position [95, 0]
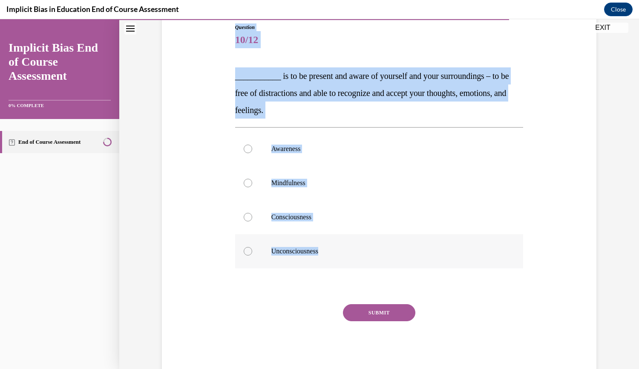
drag, startPoint x: 221, startPoint y: 29, endPoint x: 356, endPoint y: 236, distance: 246.7
click at [356, 236] on div "Question 10/12 ___________ is to be present and aware of yourself and your surr…" at bounding box center [379, 186] width 439 height 376
copy div "Question 10/12 ___________ is to be present and aware of yourself and your surr…"
click at [340, 193] on label "Mindfulness" at bounding box center [379, 183] width 289 height 34
click at [252, 187] on input "Mindfulness" at bounding box center [248, 183] width 9 height 9
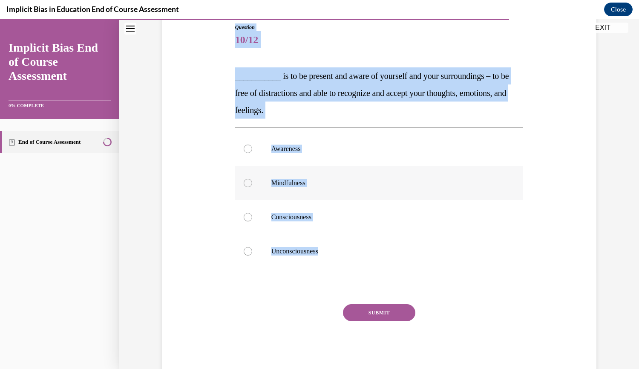
radio input "true"
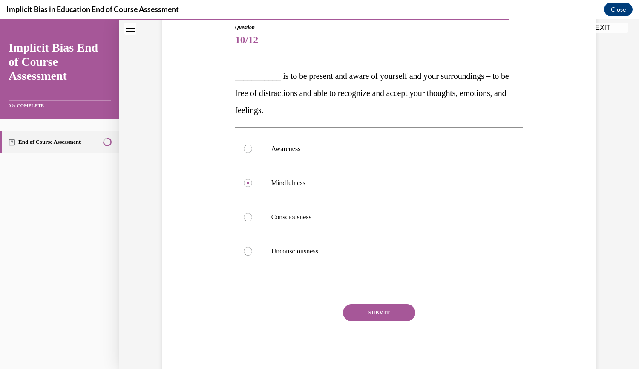
click at [359, 309] on button "SUBMIT" at bounding box center [379, 312] width 72 height 17
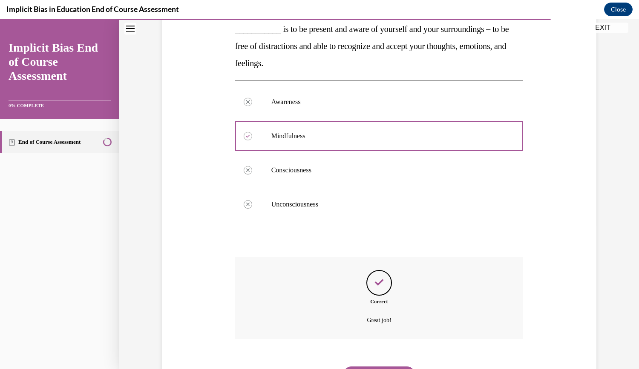
scroll to position [164, 0]
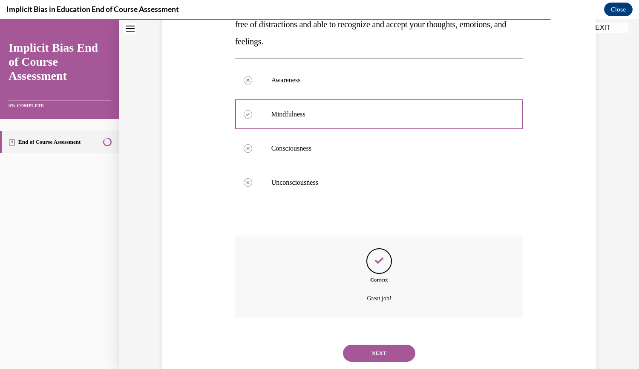
click at [390, 352] on button "NEXT" at bounding box center [379, 352] width 72 height 17
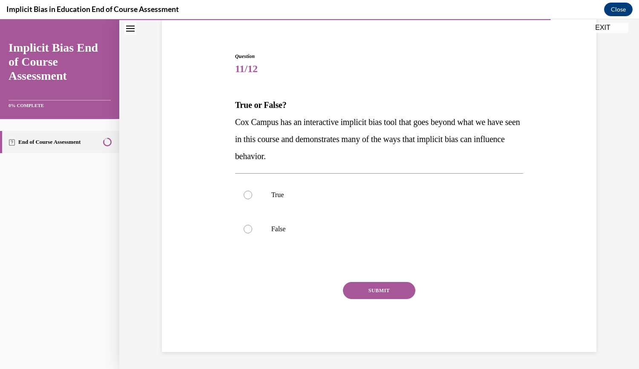
scroll to position [66, 0]
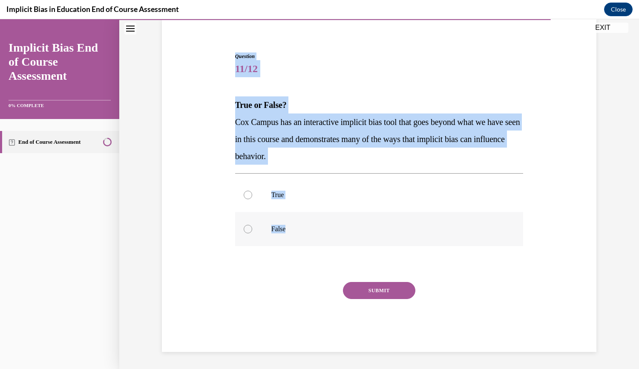
drag, startPoint x: 222, startPoint y: 59, endPoint x: 364, endPoint y: 242, distance: 231.4
click at [364, 242] on div "Question 11/12 True or False? [PERSON_NAME] Campus has an interactive implicit …" at bounding box center [379, 189] width 439 height 325
copy div "Question 11/12 True or False? [PERSON_NAME] Campus has an interactive implicit …"
click at [347, 192] on p "True" at bounding box center [387, 195] width 231 height 9
click at [252, 192] on input "True" at bounding box center [248, 195] width 9 height 9
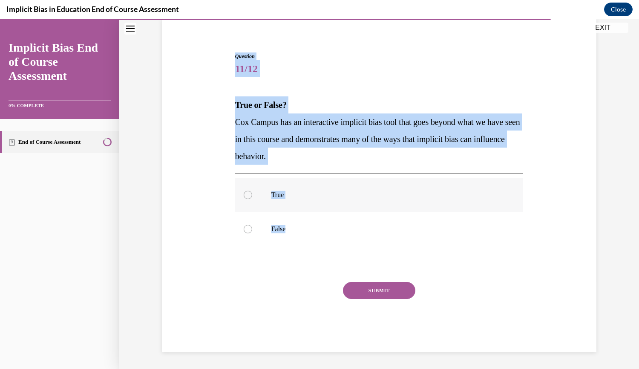
radio input "true"
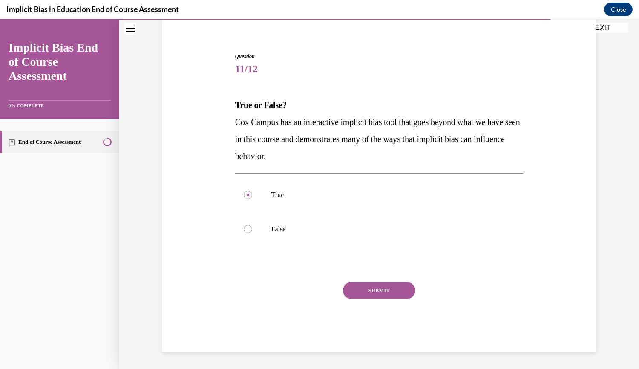
click at [373, 287] on button "SUBMIT" at bounding box center [379, 290] width 72 height 17
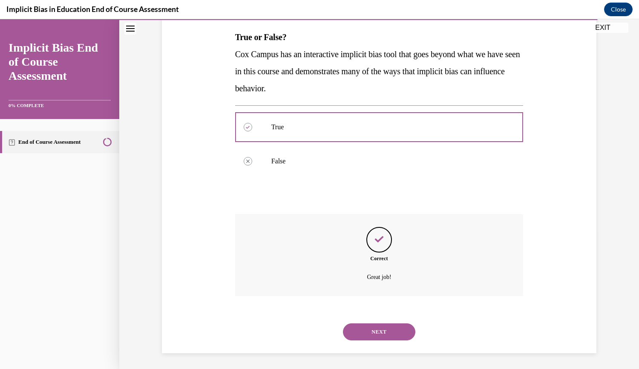
scroll to position [135, 0]
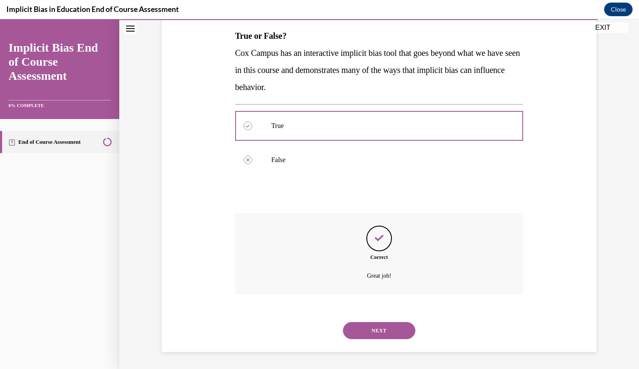
click at [383, 330] on button "NEXT" at bounding box center [379, 330] width 72 height 17
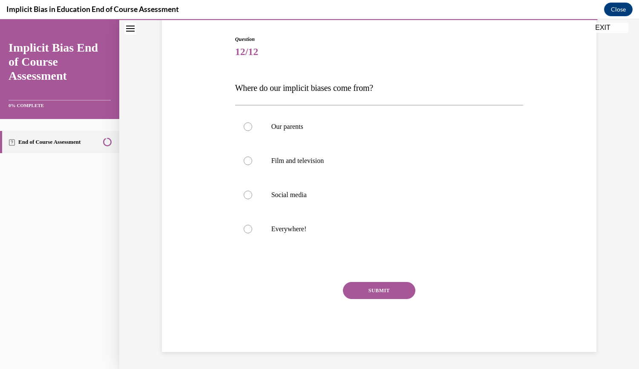
scroll to position [83, 0]
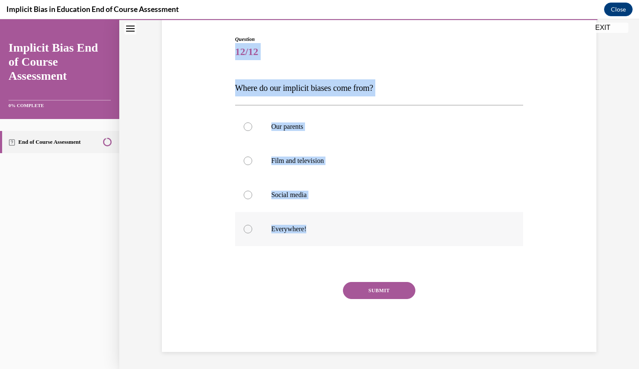
drag, startPoint x: 230, startPoint y: 45, endPoint x: 338, endPoint y: 239, distance: 221.7
click at [338, 239] on div "Question 12/12 Where do our implicit biases come from? Our parents Film and tel…" at bounding box center [379, 187] width 293 height 329
click at [338, 239] on label "Everywhere!" at bounding box center [379, 229] width 289 height 34
click at [252, 233] on input "Everywhere!" at bounding box center [248, 229] width 9 height 9
radio input "true"
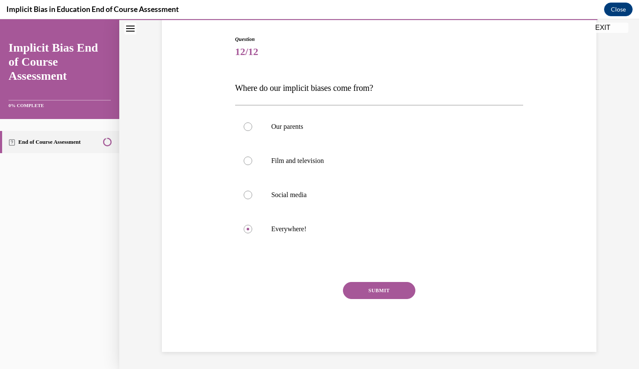
click at [369, 292] on button "SUBMIT" at bounding box center [379, 290] width 72 height 17
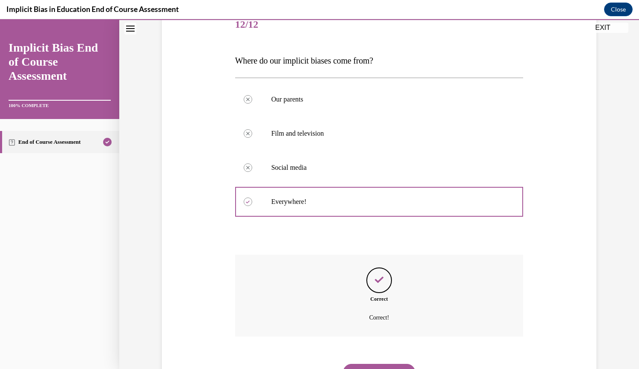
scroll to position [110, 0]
click at [372, 365] on button "NEXT" at bounding box center [379, 372] width 72 height 17
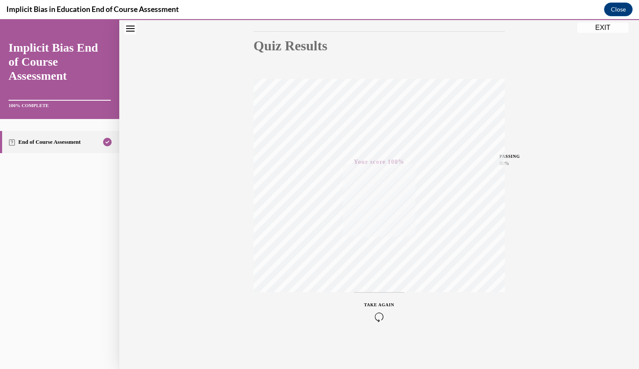
click at [615, 27] on button "EXIT" at bounding box center [603, 28] width 51 height 10
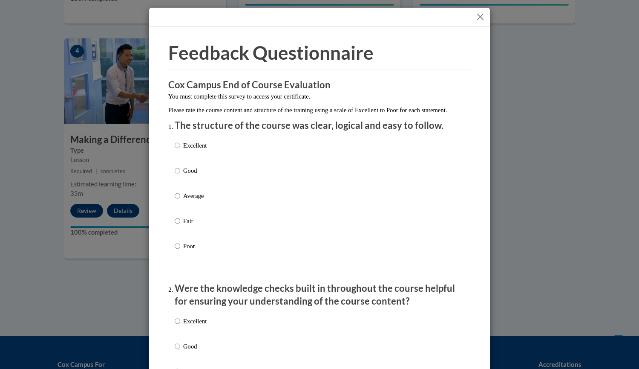
click at [193, 150] on p "Excellent" at bounding box center [194, 145] width 23 height 9
click at [180, 150] on input "Excellent" at bounding box center [178, 145] width 6 height 9
radio input "true"
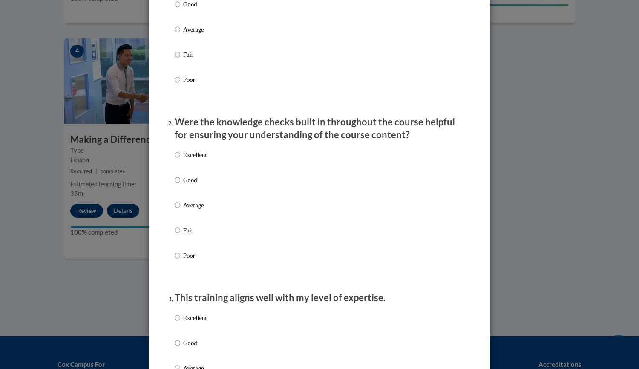
scroll to position [177, 0]
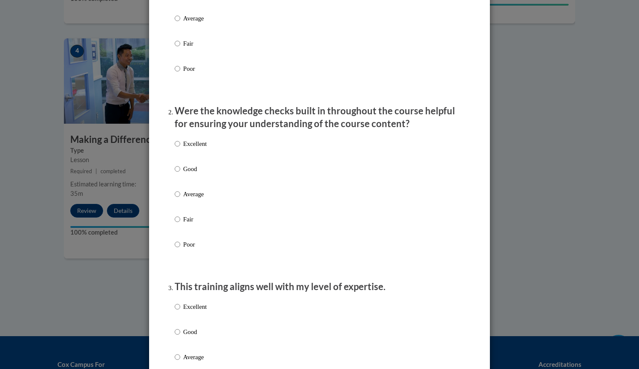
click at [192, 148] on p "Excellent" at bounding box center [194, 143] width 23 height 9
click at [180, 148] on input "Excellent" at bounding box center [178, 143] width 6 height 9
radio input "true"
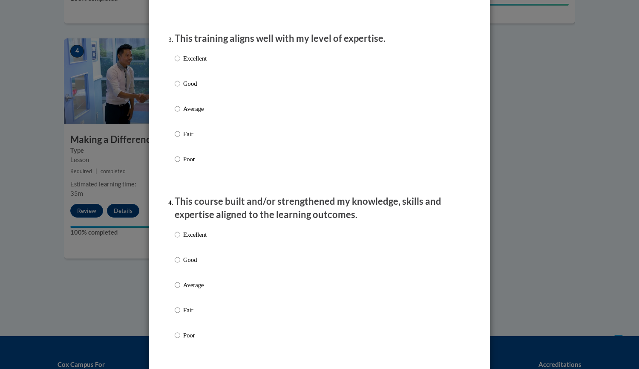
scroll to position [433, 0]
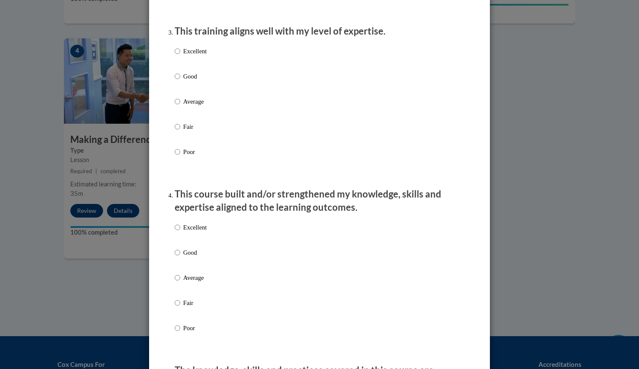
click at [186, 56] on p "Excellent" at bounding box center [194, 50] width 23 height 9
click at [180, 56] on input "Excellent" at bounding box center [178, 50] width 6 height 9
radio input "true"
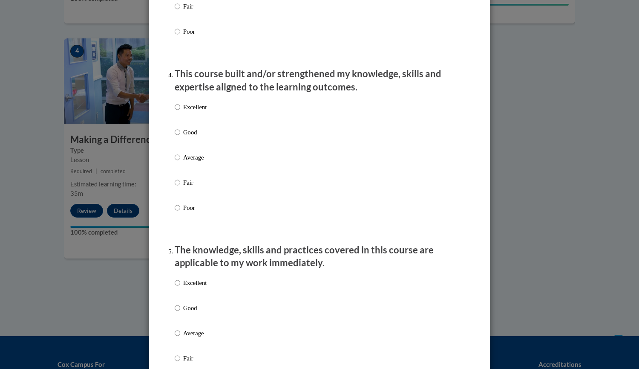
scroll to position [554, 0]
click at [191, 111] on p "Excellent" at bounding box center [194, 105] width 23 height 9
click at [180, 111] on input "Excellent" at bounding box center [178, 105] width 6 height 9
radio input "true"
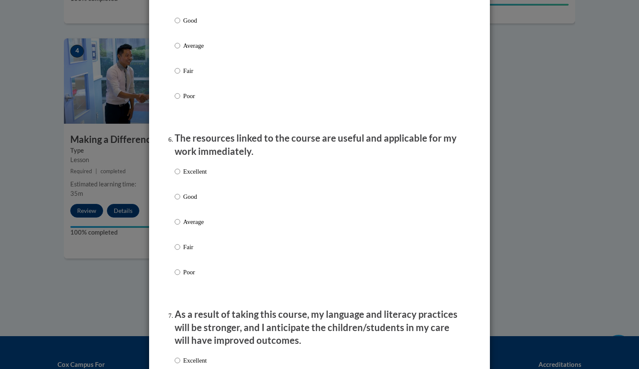
radio input "true"
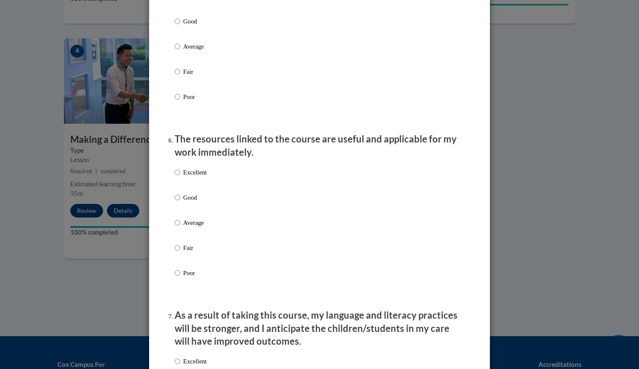
click at [185, 177] on p "Excellent" at bounding box center [194, 172] width 23 height 9
click at [180, 177] on input "Excellent" at bounding box center [178, 172] width 6 height 9
radio input "true"
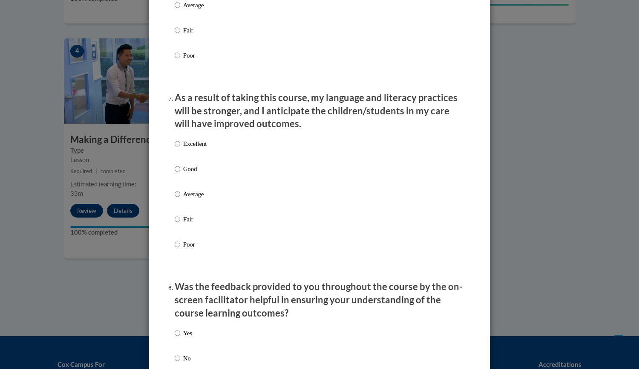
scroll to position [1058, 0]
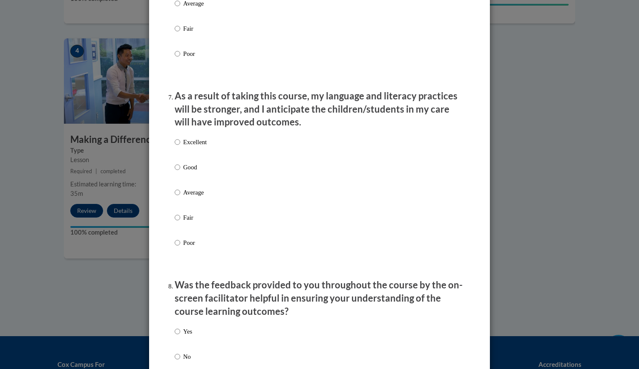
click at [189, 156] on label "Excellent" at bounding box center [191, 148] width 32 height 23
click at [180, 147] on input "Excellent" at bounding box center [178, 141] width 6 height 9
radio input "true"
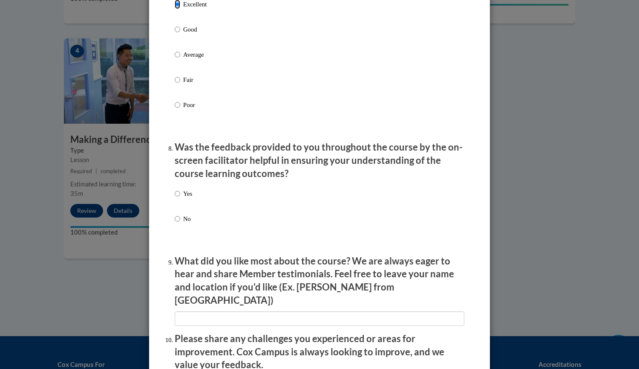
scroll to position [1202, 0]
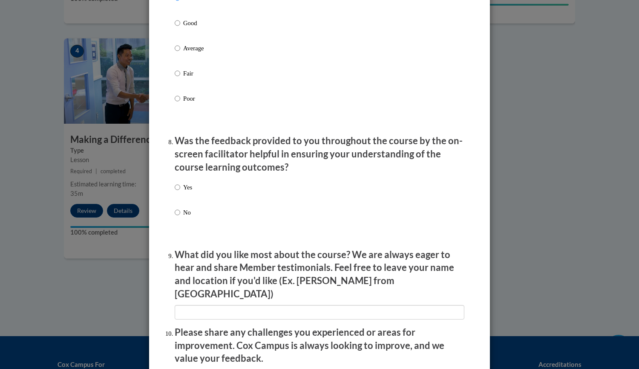
click at [187, 192] on p "Yes" at bounding box center [187, 186] width 9 height 9
click at [180, 192] on input "Yes" at bounding box center [178, 186] width 6 height 9
radio input "true"
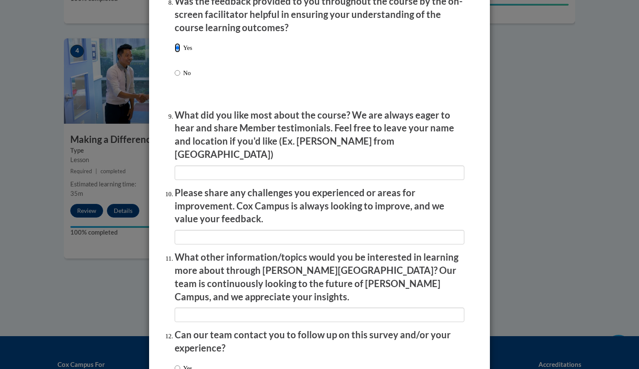
scroll to position [1404, 0]
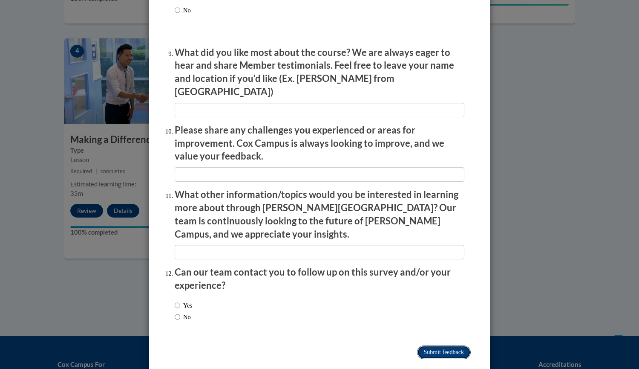
click at [428, 345] on input "Submit feedback" at bounding box center [444, 352] width 54 height 14
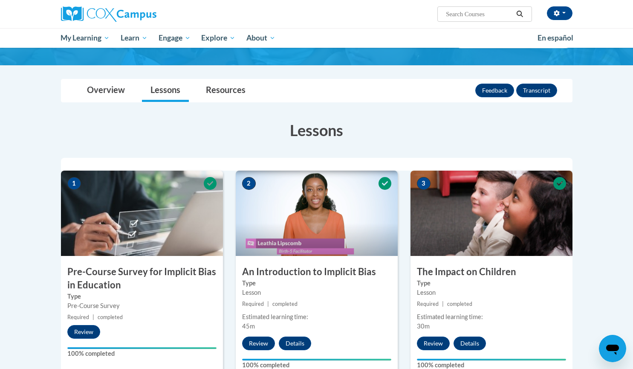
scroll to position [0, 0]
